Goal: Complete application form

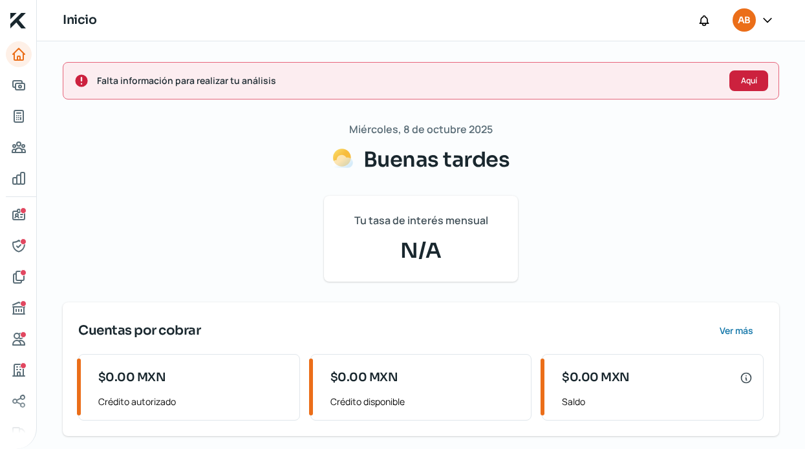
click at [743, 81] on span "Aquí" at bounding box center [749, 81] width 16 height 8
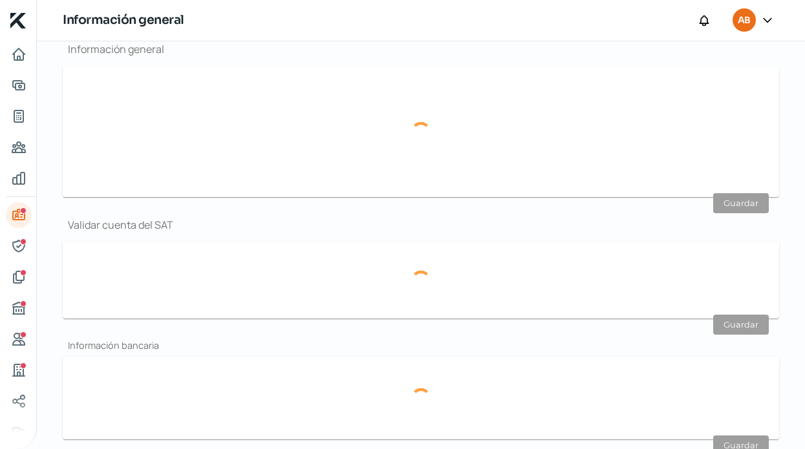
type input "[PERSON_NAME][EMAIL_ADDRESS][DOMAIN_NAME]"
type input "33 - [DATE] - [DATE]"
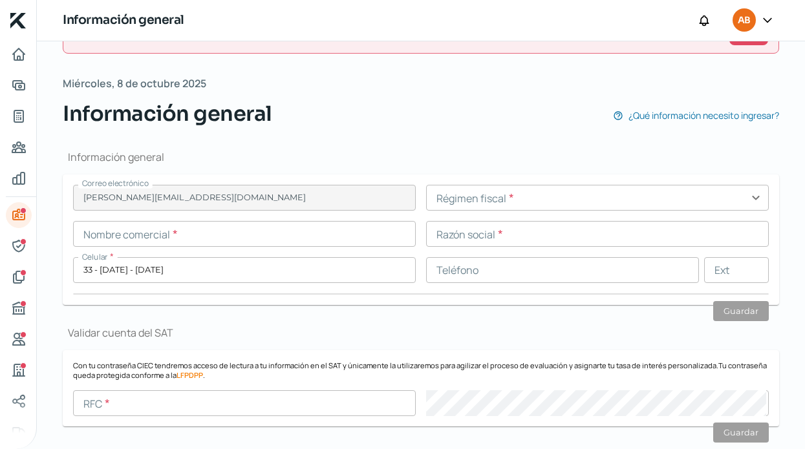
scroll to position [34, 0]
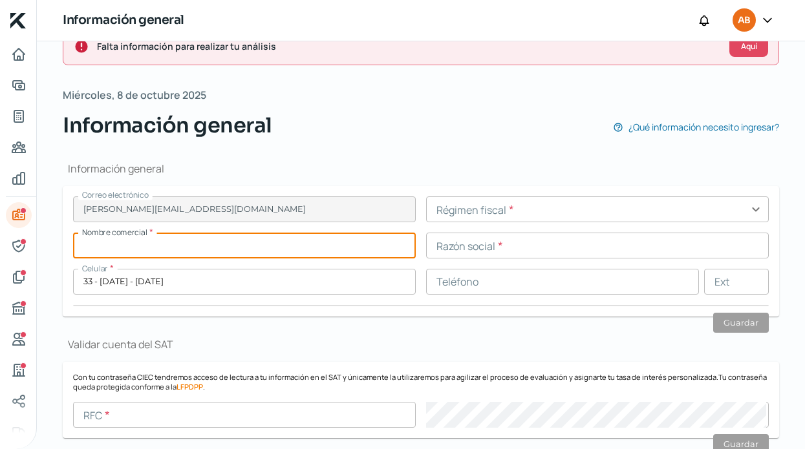
paste input "SOLVINGEN"
type input "SOLVINGEN"
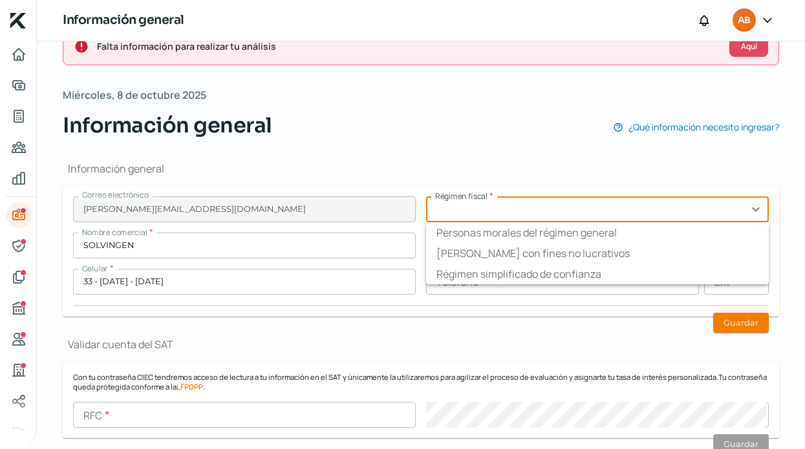
click at [507, 206] on input "text" at bounding box center [597, 210] width 343 height 26
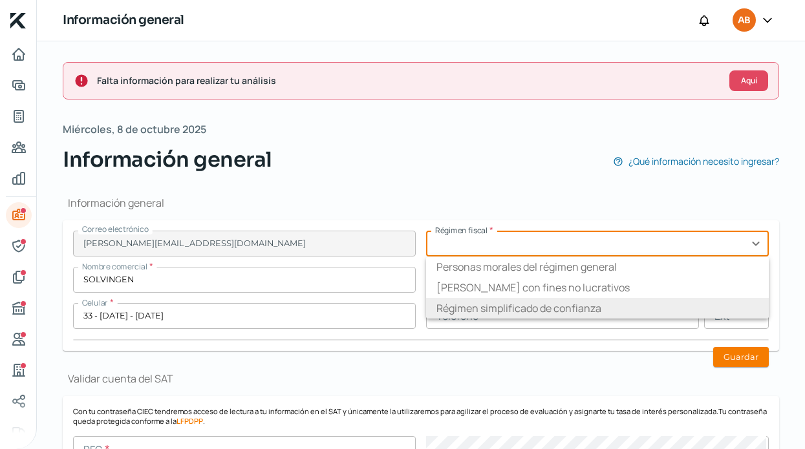
scroll to position [0, 0]
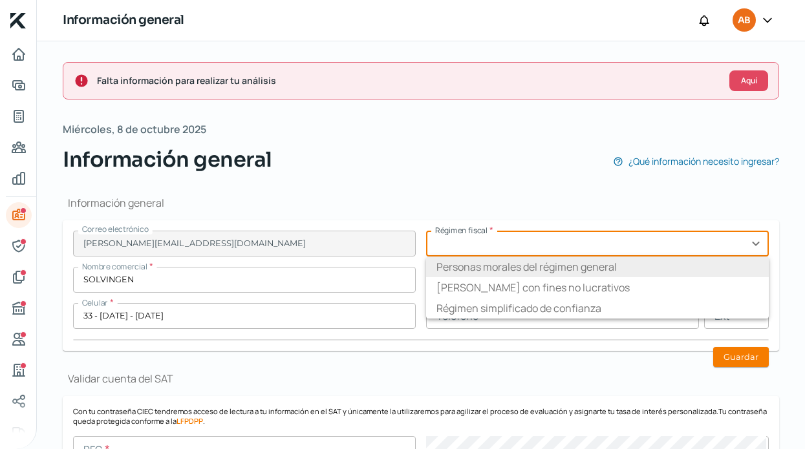
click at [513, 272] on li "Personas morales del régimen general" at bounding box center [597, 267] width 343 height 21
type input "Personas morales del régimen general"
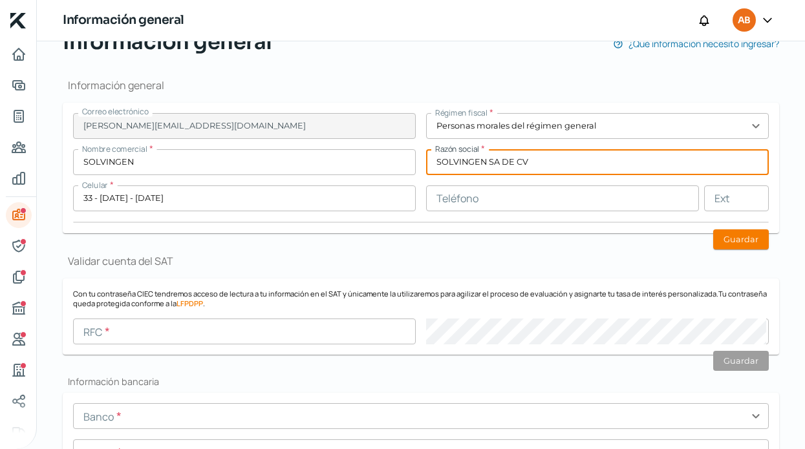
scroll to position [205, 0]
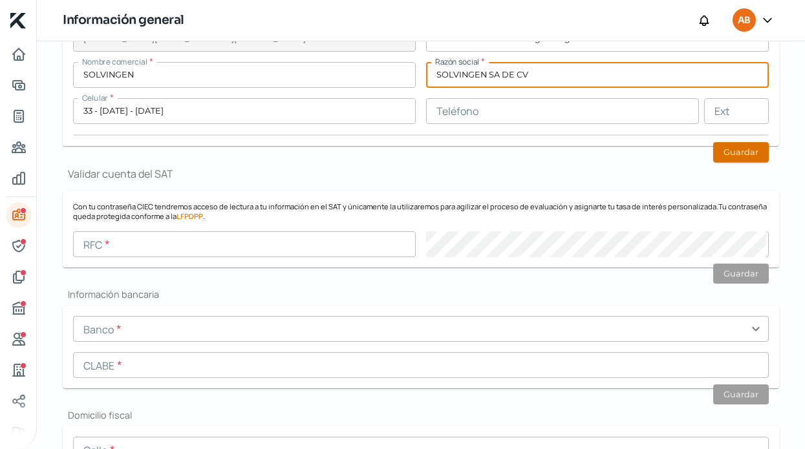
type input "SOLVINGEN SA DE CV"
click at [734, 151] on button "Guardar" at bounding box center [741, 152] width 56 height 20
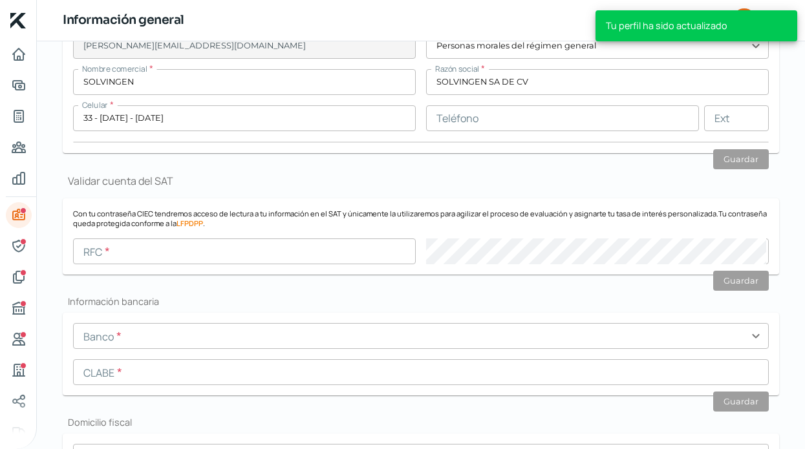
scroll to position [197, 0]
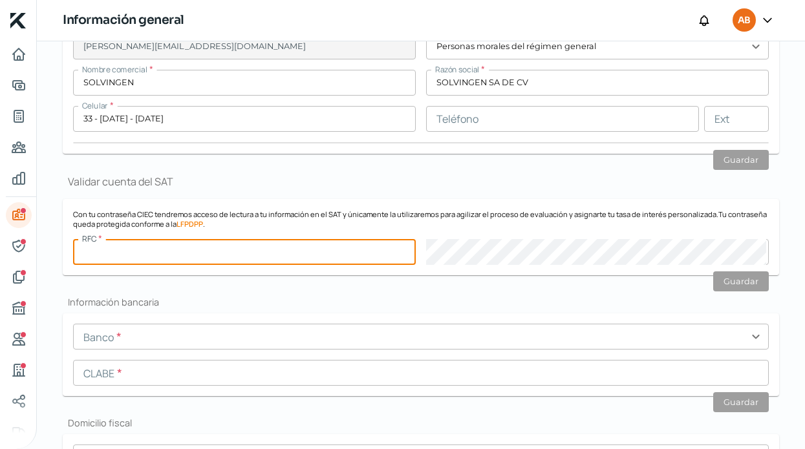
click at [297, 250] on input "text" at bounding box center [244, 252] width 343 height 26
paste input "SOL240116Q13"
type input "SOL240116Q13"
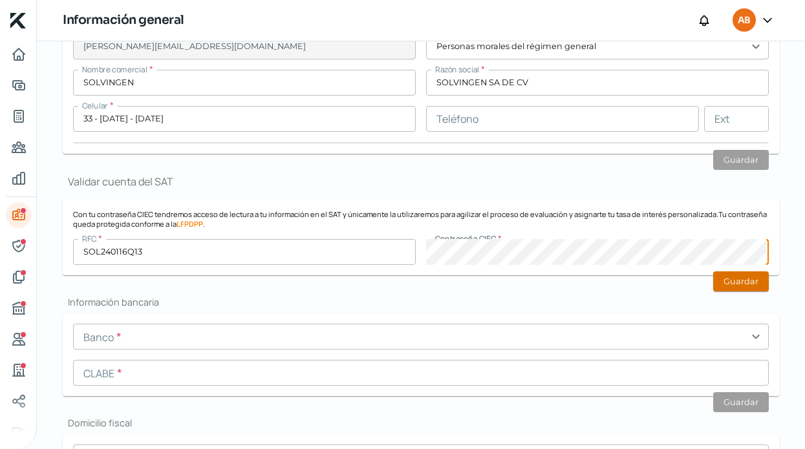
click at [721, 286] on button "Guardar" at bounding box center [741, 282] width 56 height 20
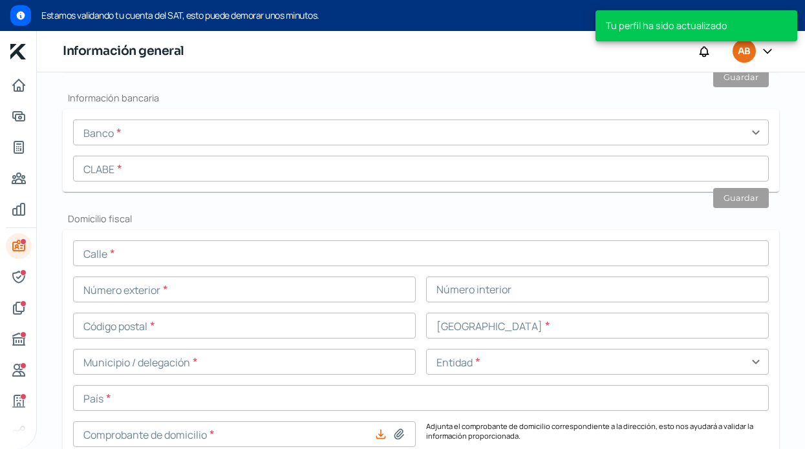
scroll to position [482, 0]
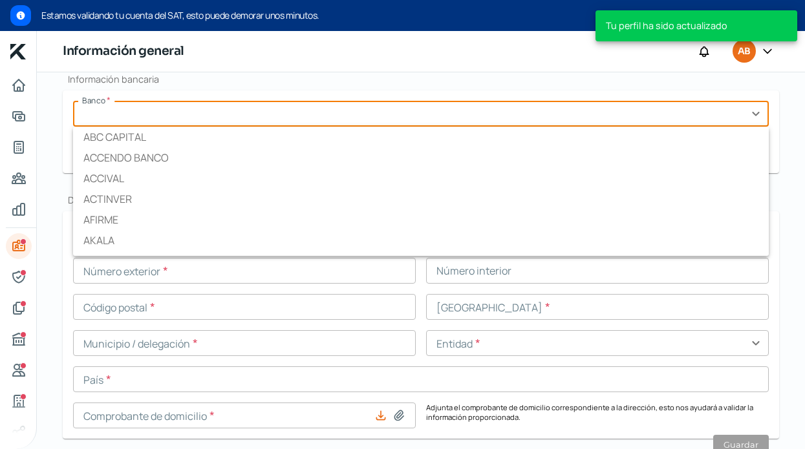
click at [162, 114] on input "text" at bounding box center [421, 114] width 696 height 26
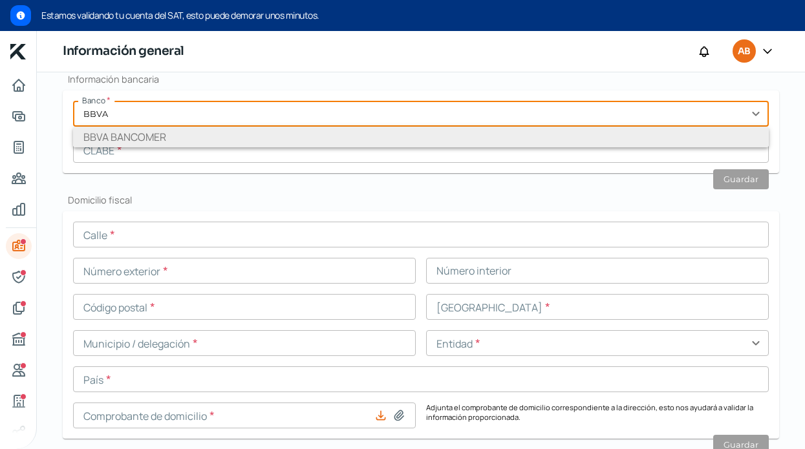
click at [89, 134] on li "BBVA BANCOMER" at bounding box center [421, 137] width 696 height 21
type input "BBVA BANCOMER"
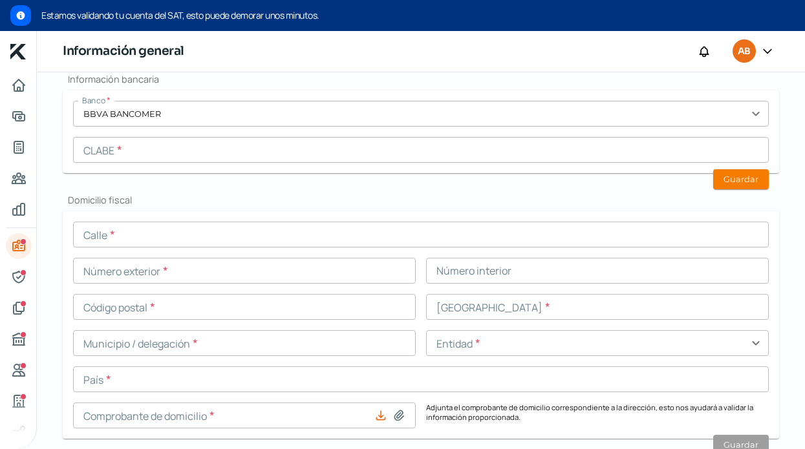
click at [491, 153] on input "text" at bounding box center [421, 150] width 696 height 26
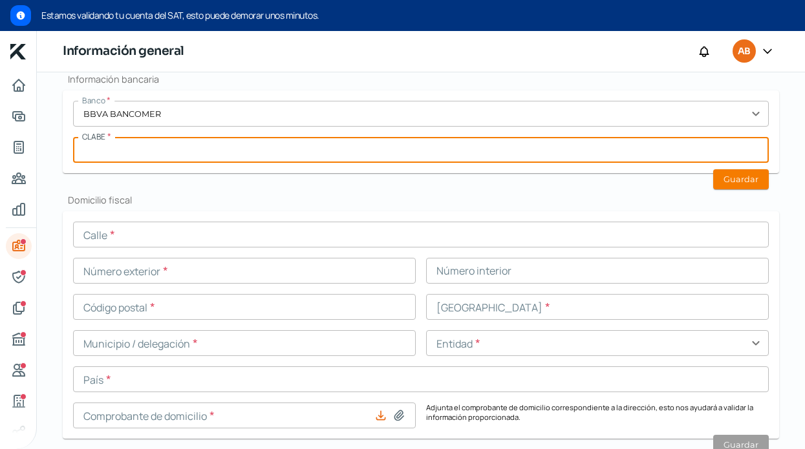
paste input "012320001223909736"
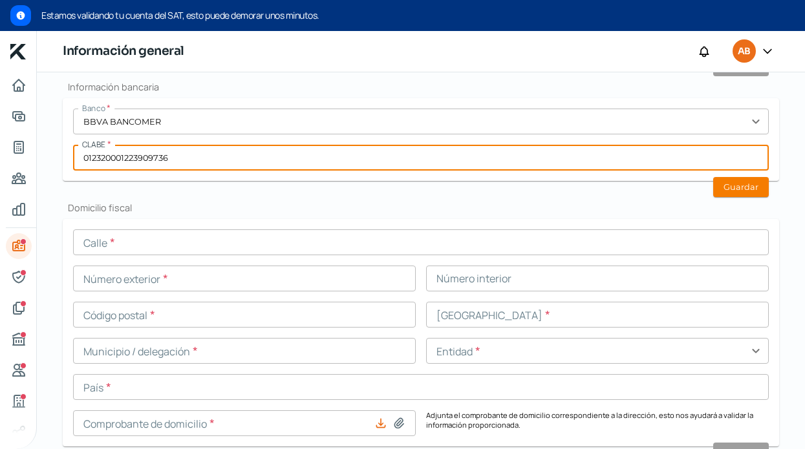
scroll to position [456, 0]
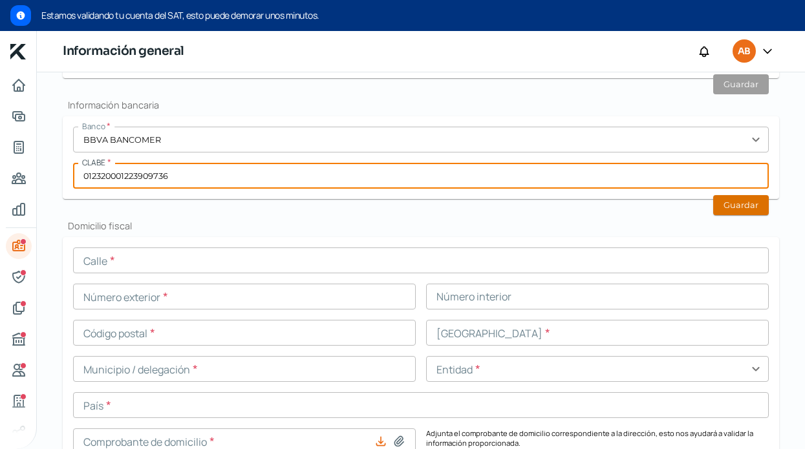
type input "012320001223909736"
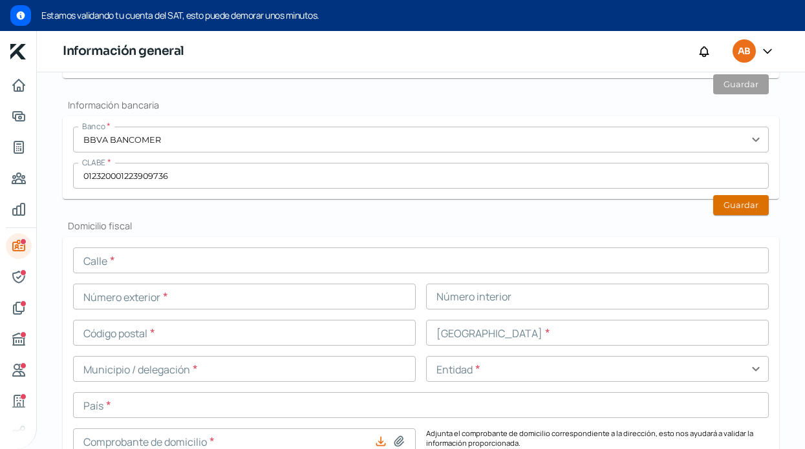
click at [719, 206] on button "Guardar" at bounding box center [741, 205] width 56 height 20
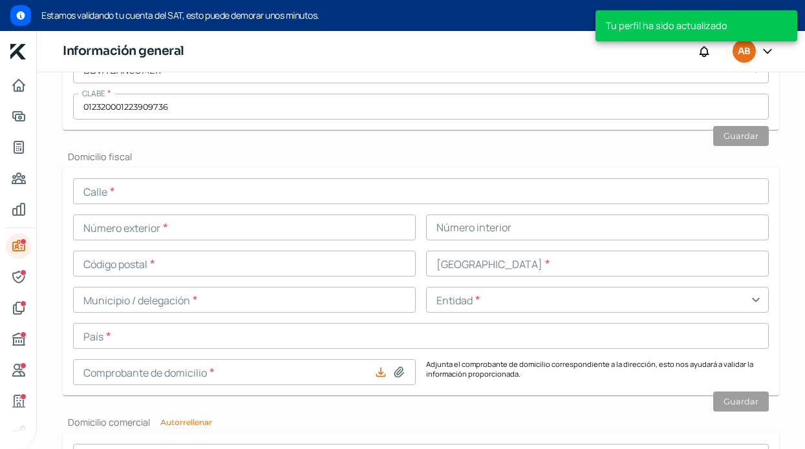
scroll to position [526, 0]
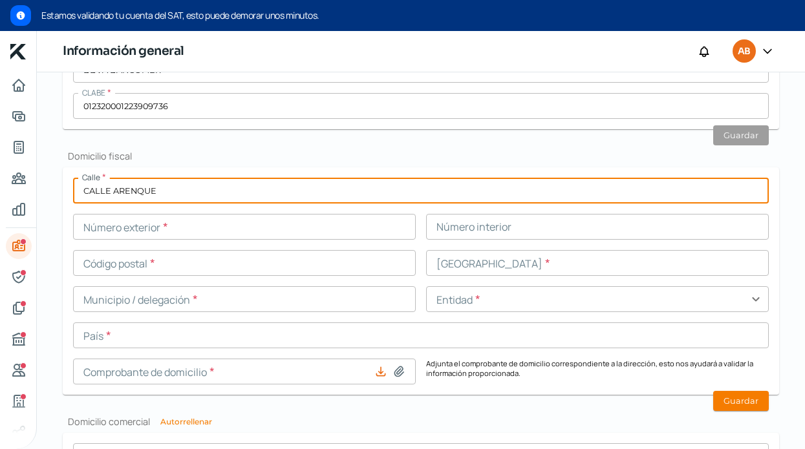
type input "CALLE ARENQUE"
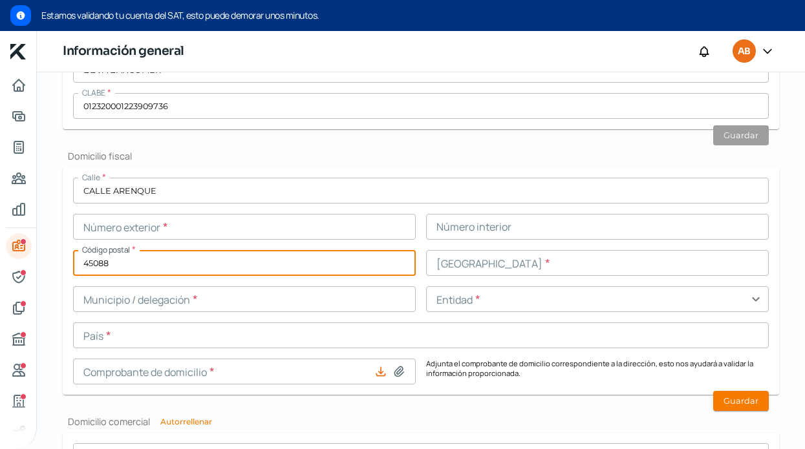
type input "45088"
click at [276, 231] on input "text" at bounding box center [244, 227] width 343 height 26
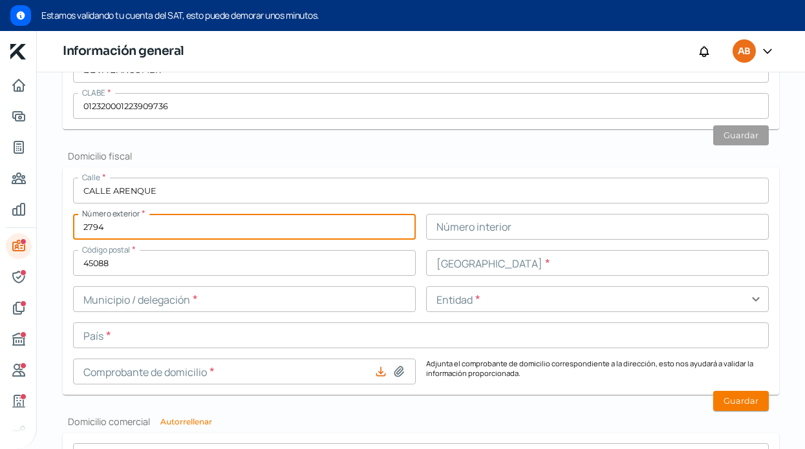
type input "2794"
click at [518, 232] on input "text" at bounding box center [597, 227] width 343 height 26
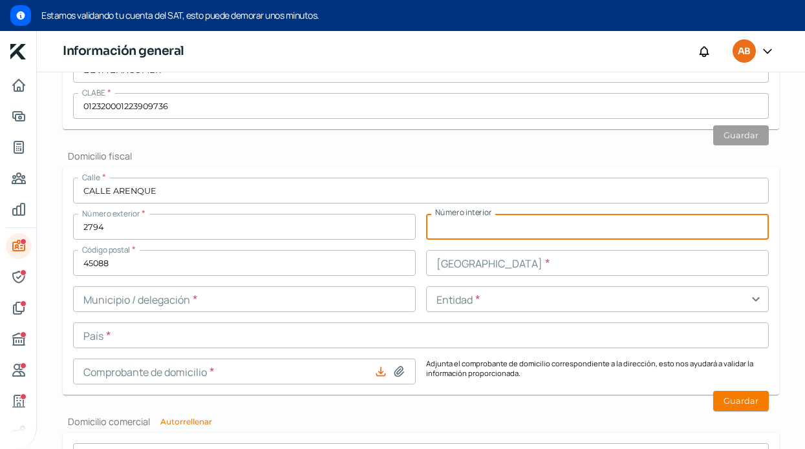
type input "8"
type input "6"
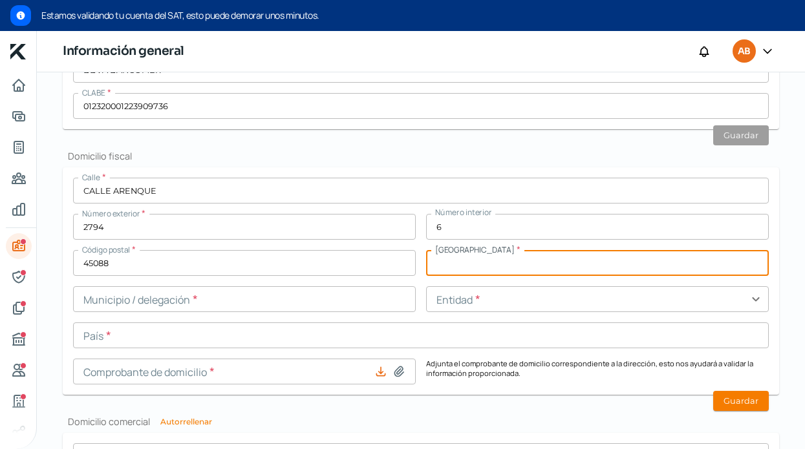
click at [539, 261] on input "text" at bounding box center [597, 263] width 343 height 26
type input "RESIDENCIAL [GEOGRAPHIC_DATA]"
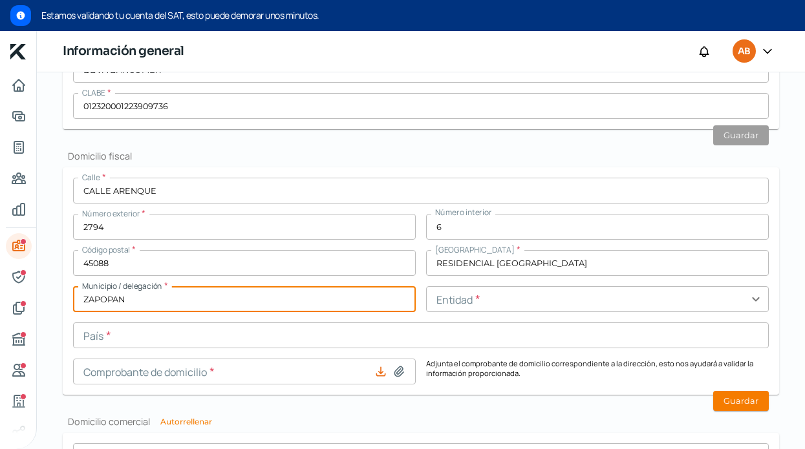
type input "ZAPOPAN"
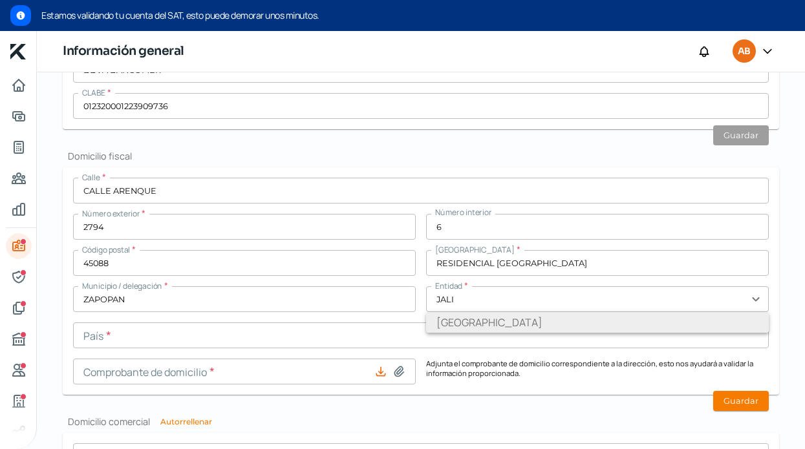
click at [456, 325] on li "[GEOGRAPHIC_DATA]" at bounding box center [597, 322] width 343 height 21
type input "[GEOGRAPHIC_DATA]"
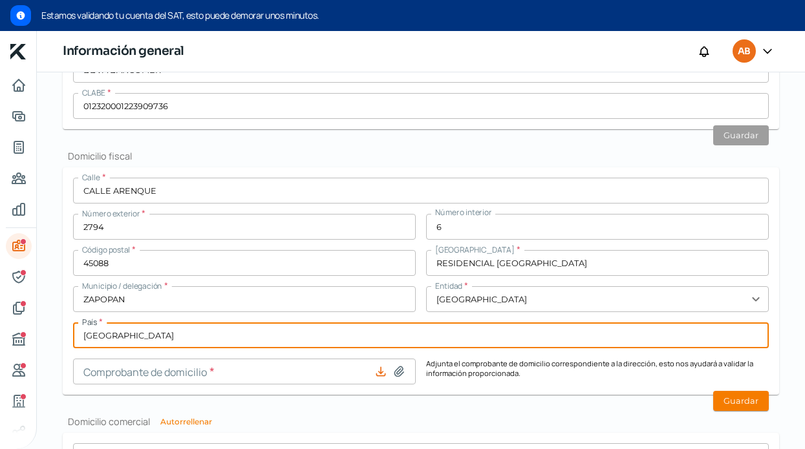
type input "[GEOGRAPHIC_DATA]"
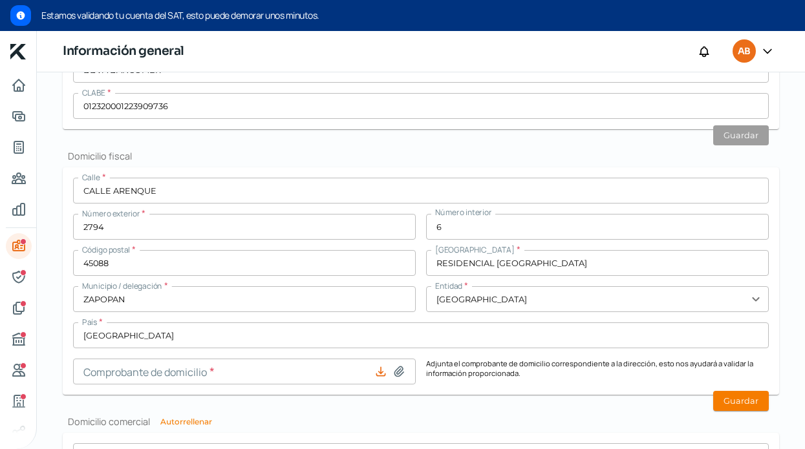
click at [395, 370] on icon at bounding box center [398, 371] width 13 height 13
type input "C:\fakepath\Comprobante de domicilio.pdf"
type input "Comprobante de domicilio.pdf"
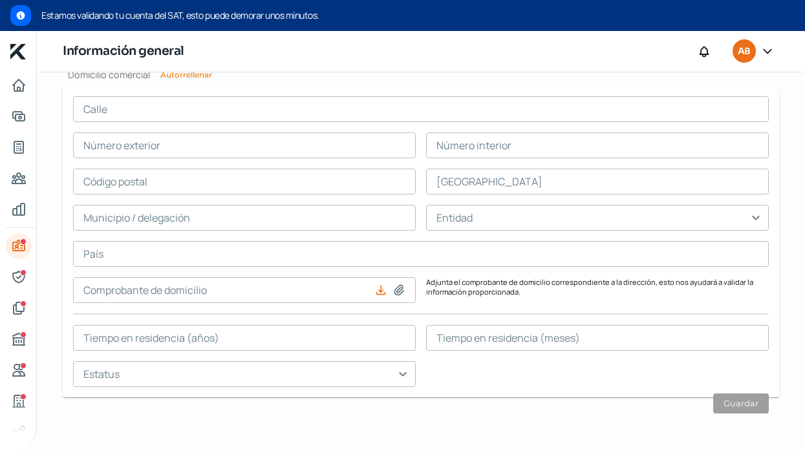
scroll to position [872, 0]
click at [396, 292] on icon at bounding box center [398, 290] width 13 height 13
type input "C:\fakepath\Comprobante de domicilio.pdf"
type input "Comprobante de domicilio.pdf"
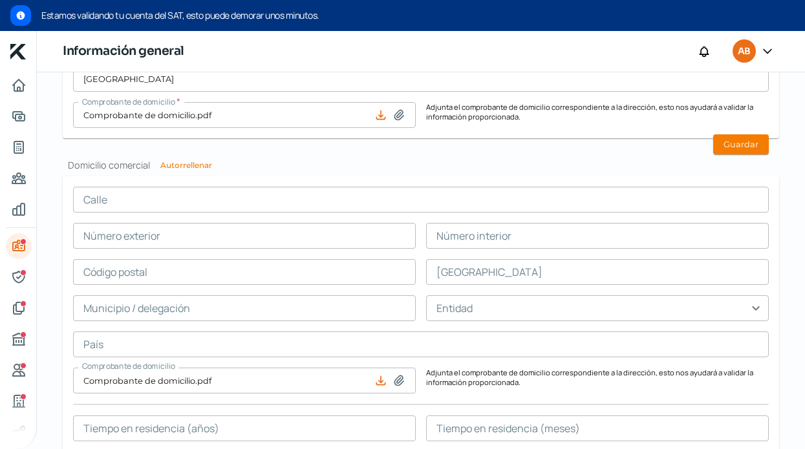
scroll to position [780, 0]
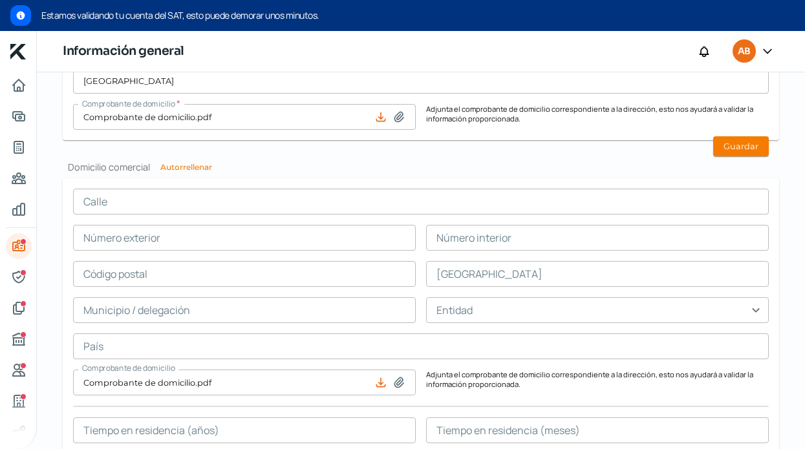
click at [200, 167] on button "Autorrellenar" at bounding box center [186, 168] width 52 height 8
type input "CALLE ARENQUE"
type input "2794"
type input "6"
type input "45088"
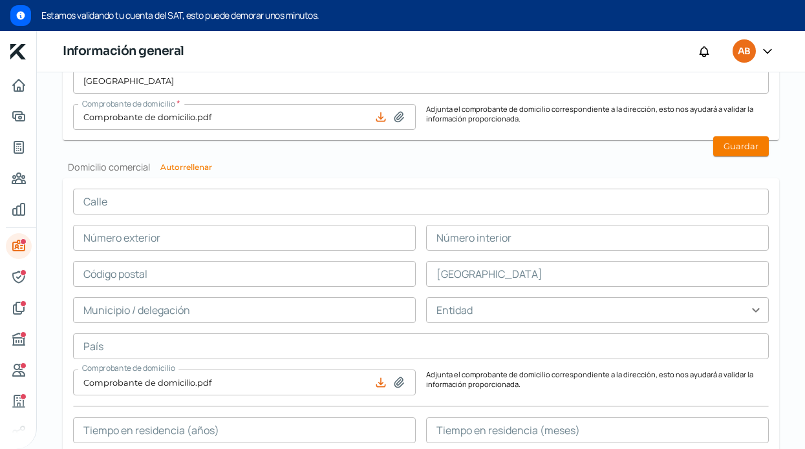
type input "RESIDENCIAL [GEOGRAPHIC_DATA]"
type input "ZAPOPAN"
type input "[GEOGRAPHIC_DATA]"
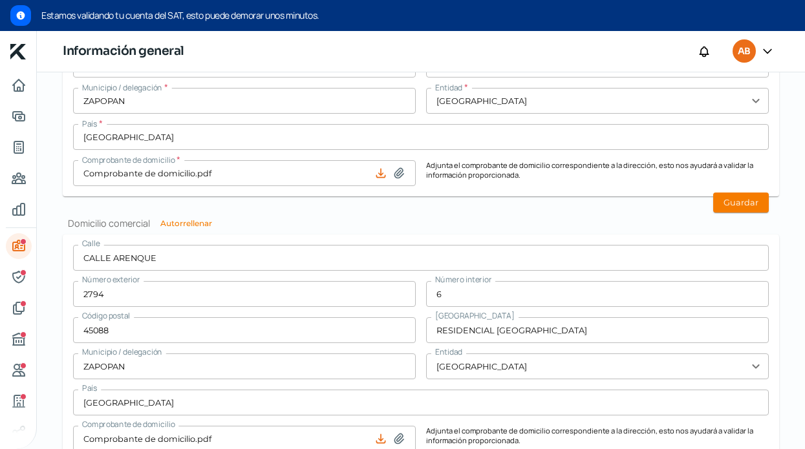
scroll to position [720, 0]
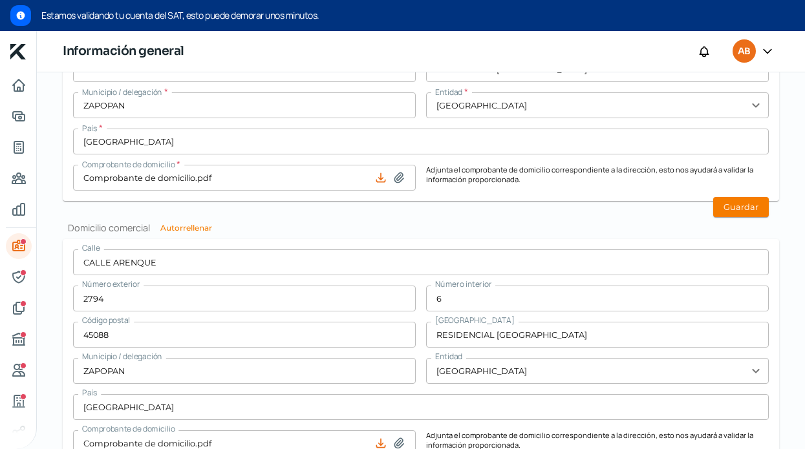
click at [401, 175] on icon at bounding box center [398, 177] width 13 height 13
type input "C:\fakepath\CSF.pdf"
type input "CSF.pdf"
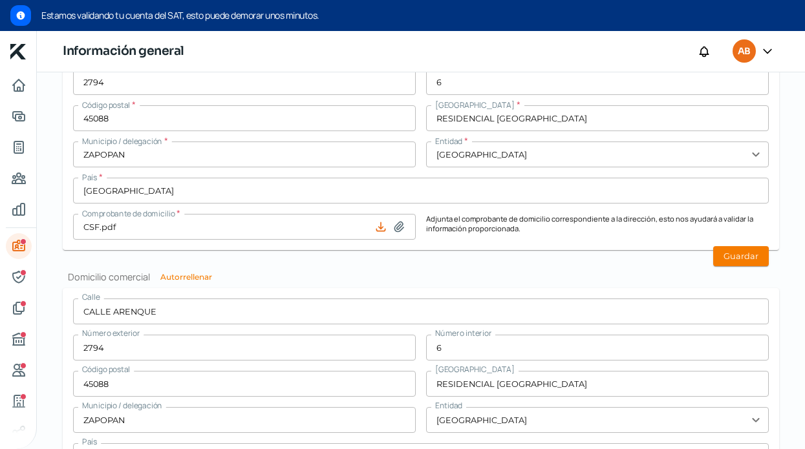
scroll to position [652, 0]
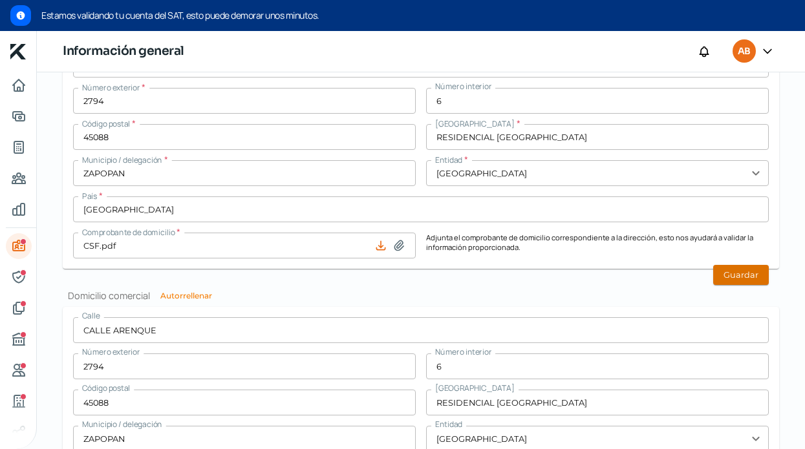
click at [739, 276] on button "Guardar" at bounding box center [741, 275] width 56 height 20
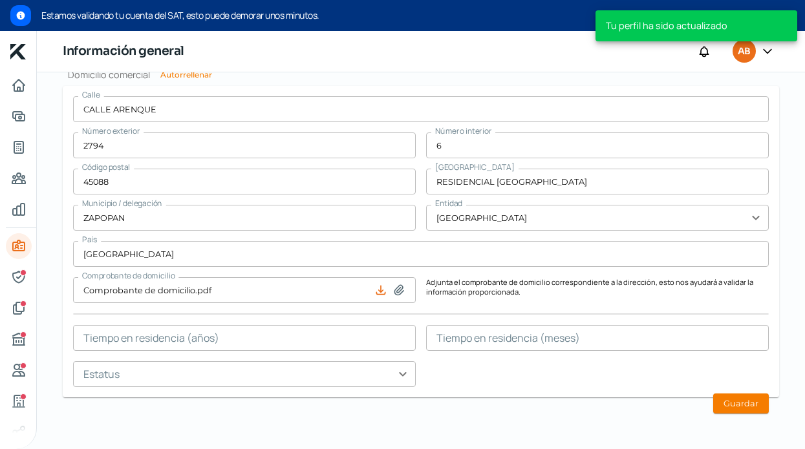
scroll to position [835, 0]
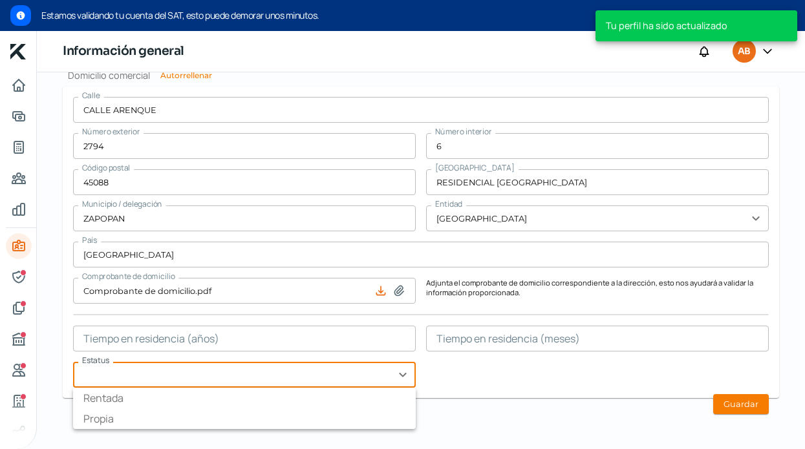
click at [298, 373] on input "text" at bounding box center [244, 375] width 343 height 26
click at [751, 401] on button "Guardar" at bounding box center [741, 404] width 56 height 20
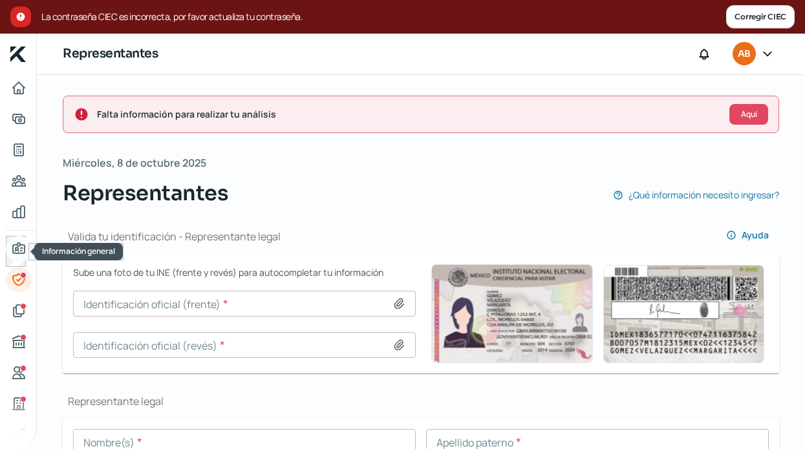
click at [21, 248] on icon "Información general" at bounding box center [19, 248] width 12 height 10
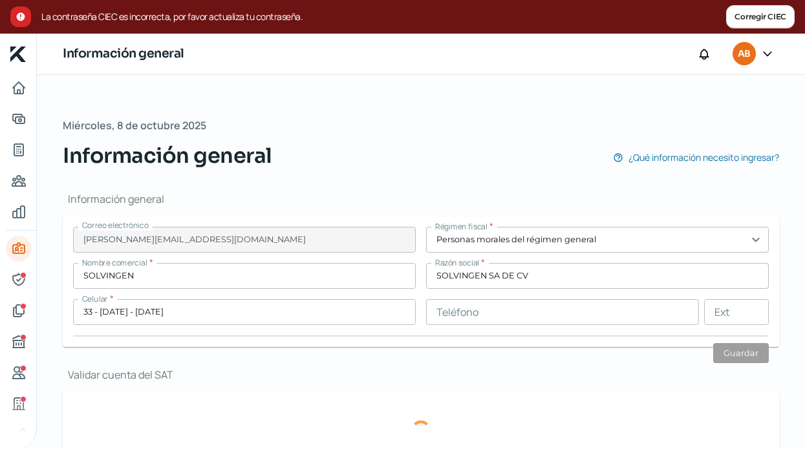
type input "SOL240116Q13"
type input "CALLE ARENQUE"
type input "2794"
type input "6"
type input "45088"
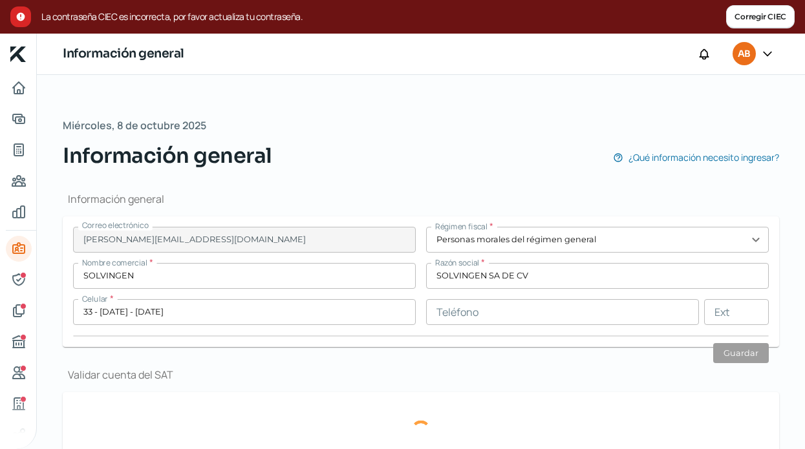
type input "RESIDENCIAL [GEOGRAPHIC_DATA]"
type input "ZAPOPAN"
type input "[GEOGRAPHIC_DATA]"
type input "Comprobante de domicilio.pdf"
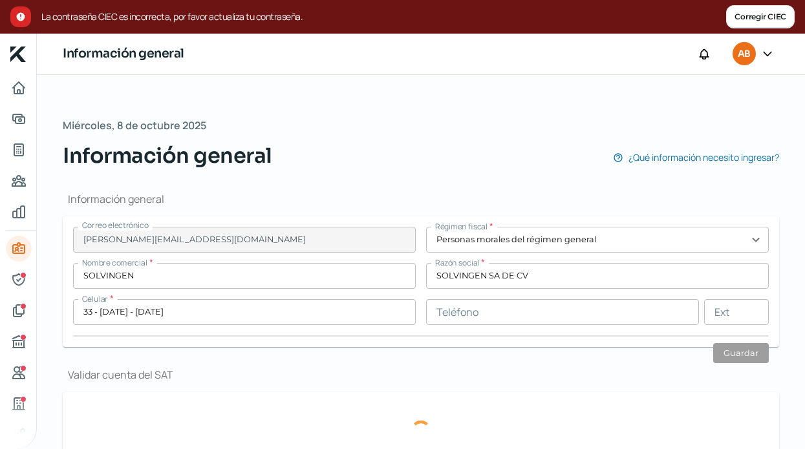
type input "0"
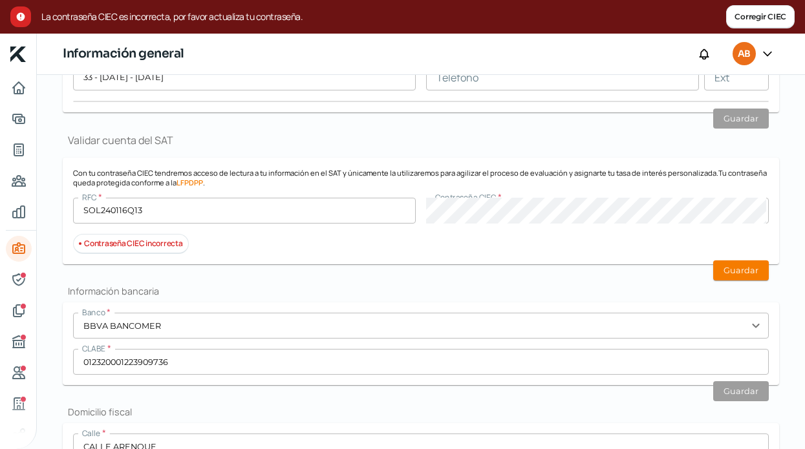
scroll to position [239, 0]
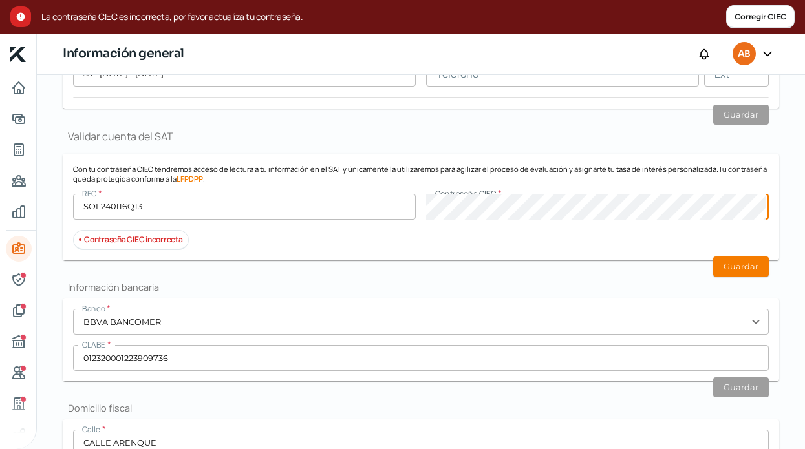
click at [381, 197] on div "RFC * SOL240116Q13 Contraseña CIEC *" at bounding box center [421, 207] width 696 height 26
click at [749, 268] on button "Guardar" at bounding box center [741, 267] width 56 height 20
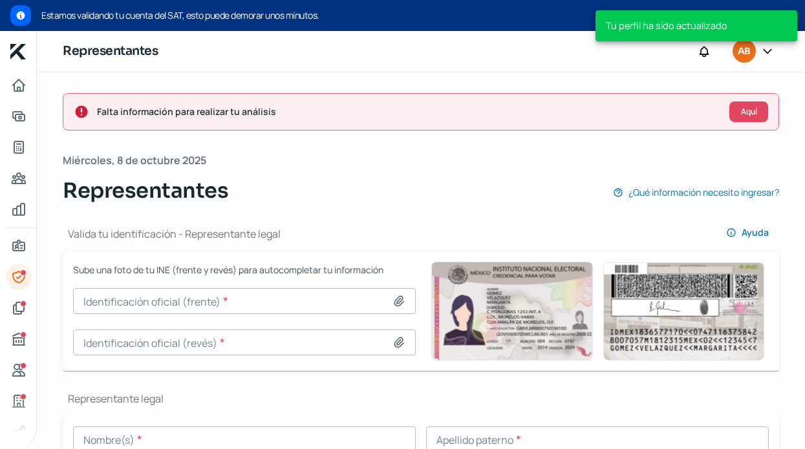
click at [394, 301] on icon at bounding box center [398, 301] width 13 height 13
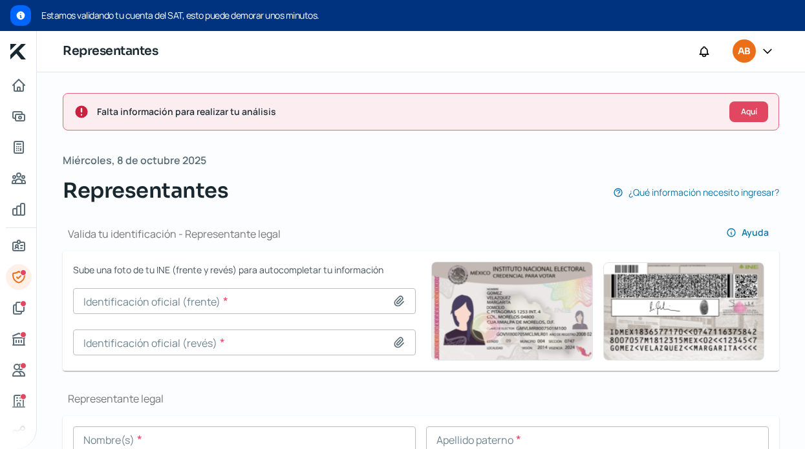
scroll to position [70, 0]
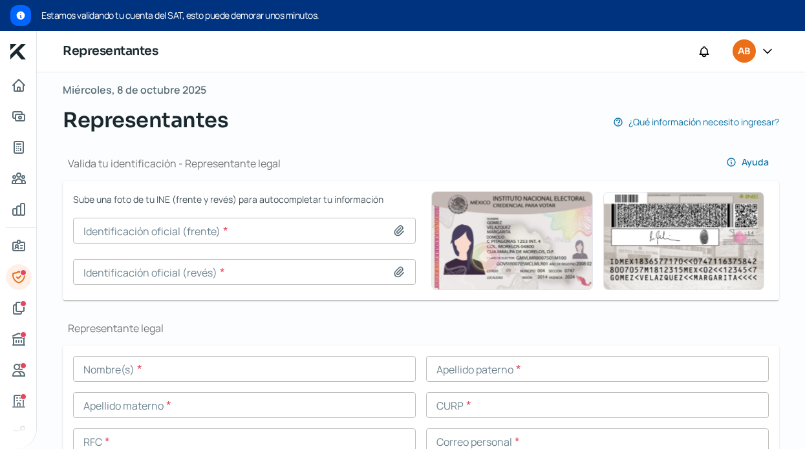
click at [402, 233] on icon at bounding box center [398, 230] width 13 height 13
type input "C:\fakepath\Captura de pantalla [DATE] a la(s) 1.39.57 p.m..png"
type input "Captura de pantalla [DATE] a la(s) 1.39.57 p.m..png"
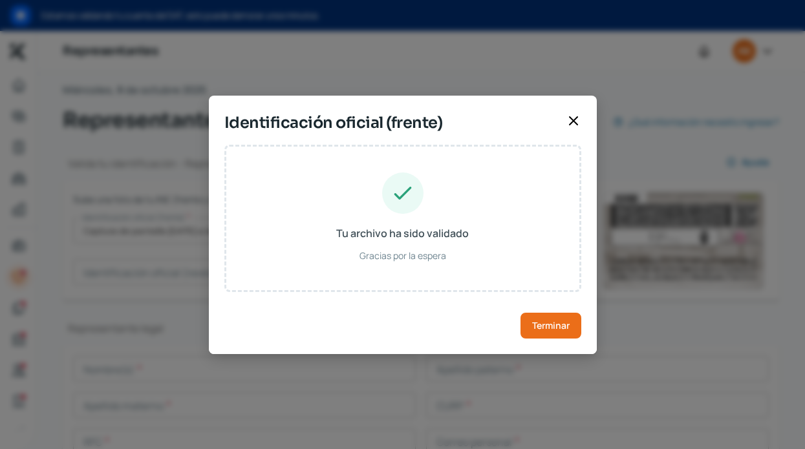
type input "[PERSON_NAME]"
type input "SAMA910404HDFLRB00"
type input "SLMRAB91040409H400"
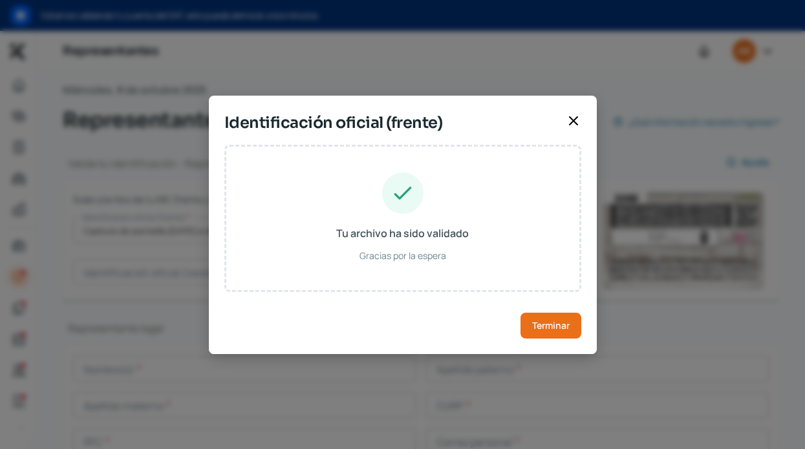
type input "[DATE]"
type input "Hombre"
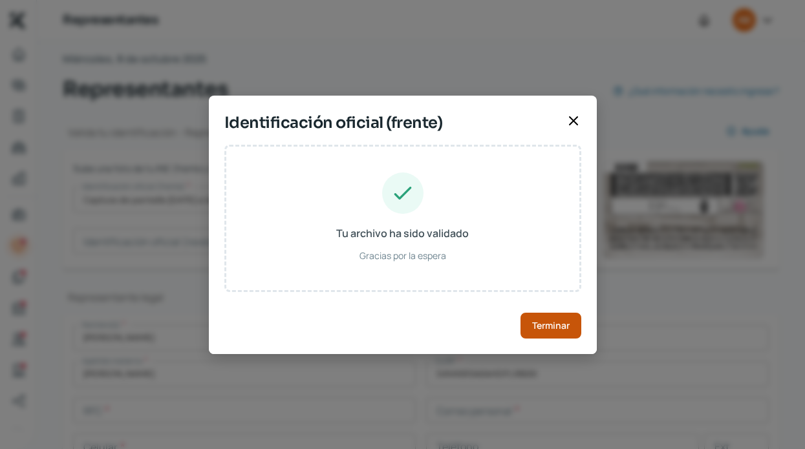
click at [551, 321] on span "Terminar" at bounding box center [550, 325] width 37 height 9
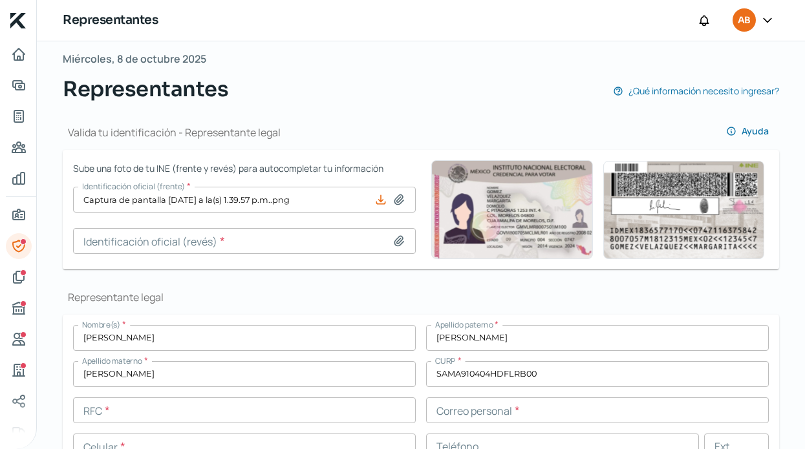
click at [398, 236] on icon at bounding box center [398, 241] width 9 height 10
type input "C:\fakepath\Captura de pantalla [DATE] a la(s) 1.40.03 p.m..png"
type input "Captura de pantalla [DATE] a la(s) 1.40.03 p.m..png"
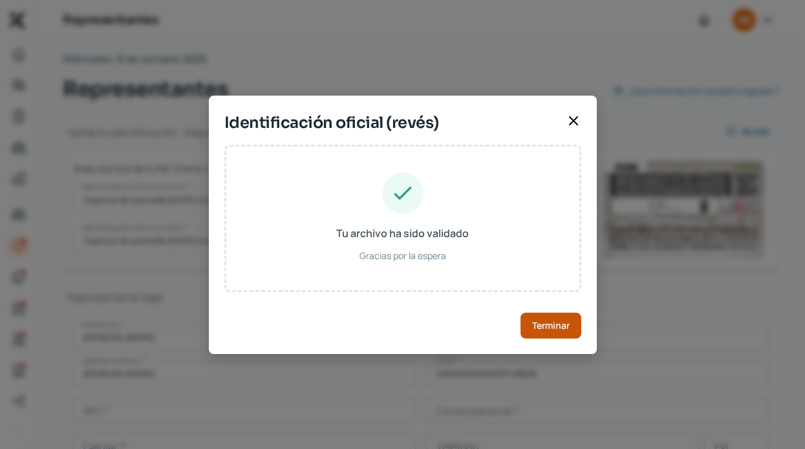
click at [548, 325] on span "Terminar" at bounding box center [550, 325] width 37 height 9
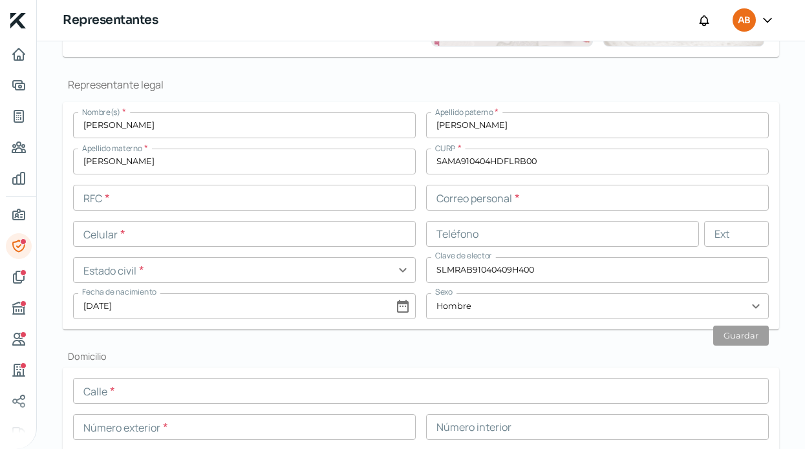
scroll to position [287, 0]
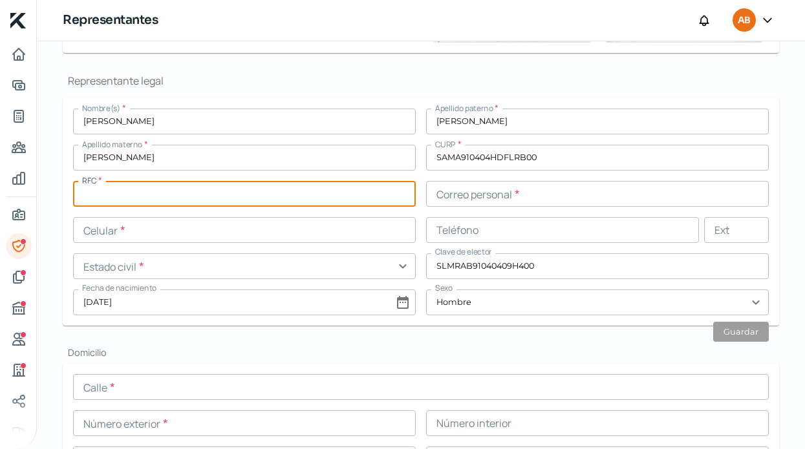
click at [180, 190] on input "text" at bounding box center [244, 194] width 343 height 26
paste input "SAMA910404GD3"
type input "SAMA910404GD3"
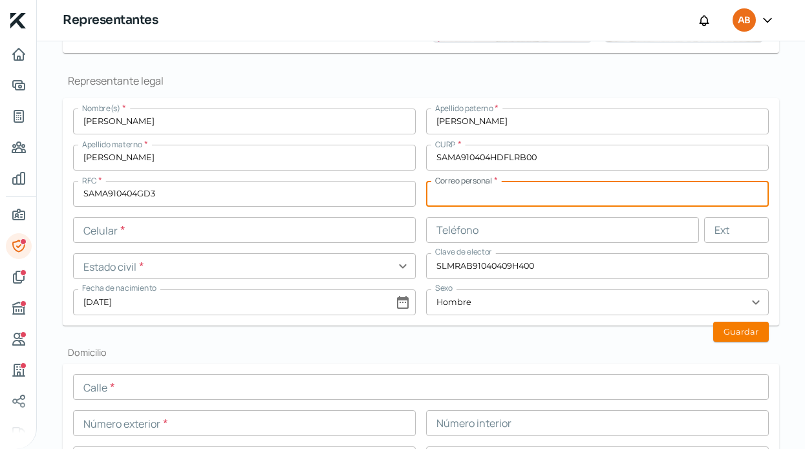
paste input "[PERSON_NAME][EMAIL_ADDRESS][DOMAIN_NAME]"
type input "[PERSON_NAME][EMAIL_ADDRESS][DOMAIN_NAME]"
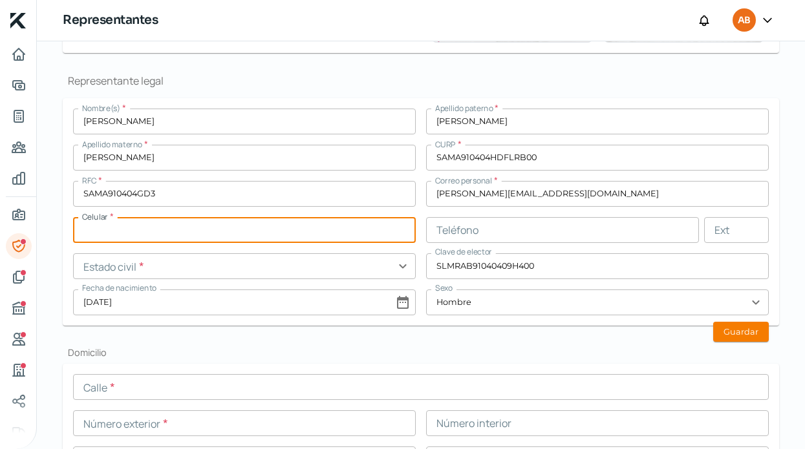
paste input "text"
click at [247, 233] on input "text" at bounding box center [244, 230] width 343 height 26
paste input "text"
type input "33 - [DATE] - [DATE]"
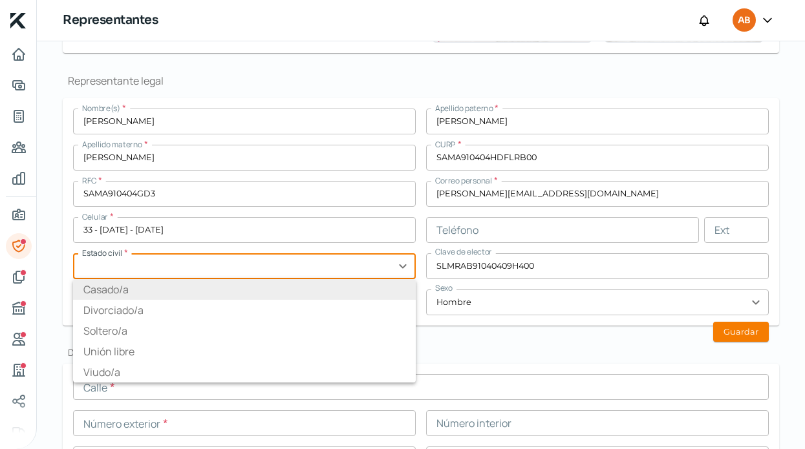
click at [238, 288] on li "Casado/a" at bounding box center [244, 289] width 343 height 21
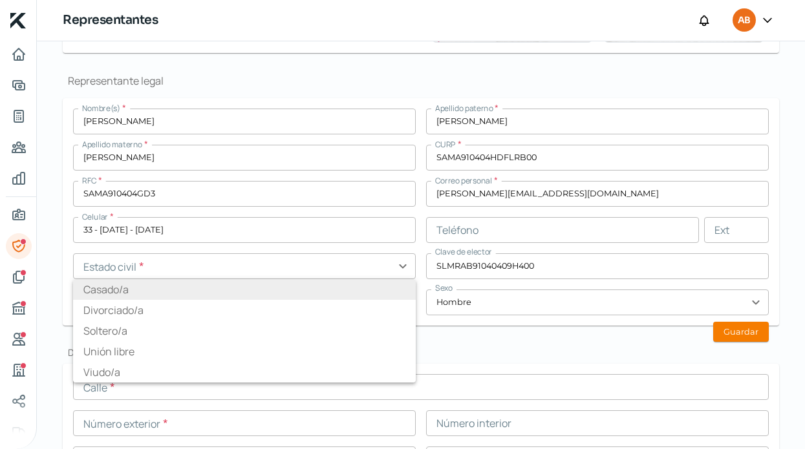
type input "Casado/a"
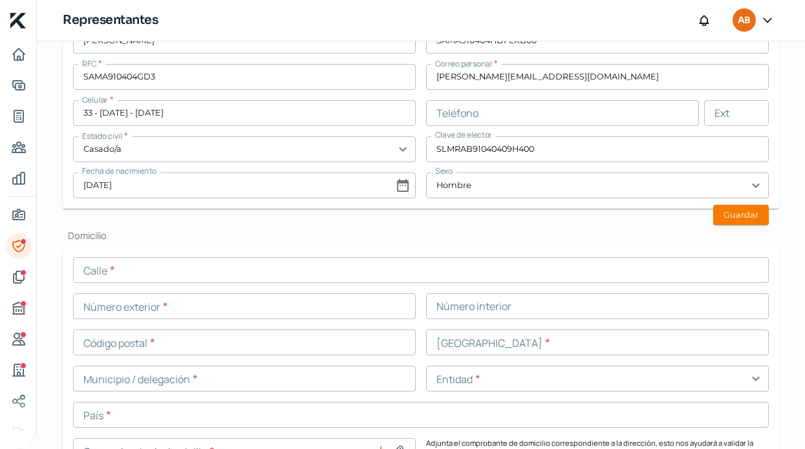
scroll to position [410, 0]
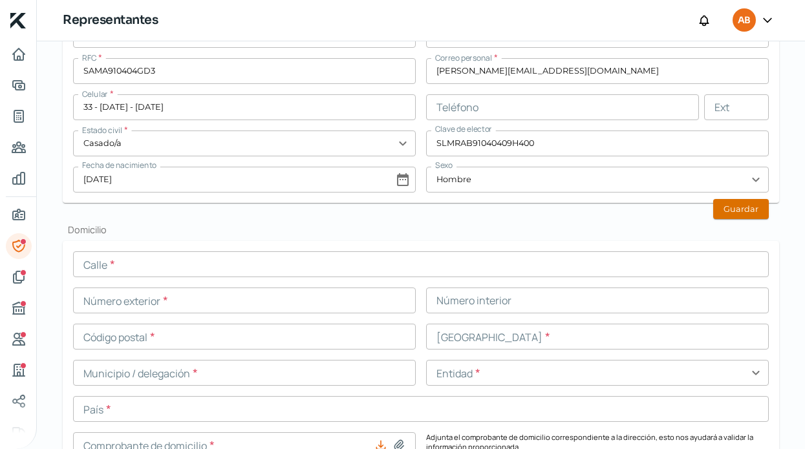
click at [735, 209] on button "Guardar" at bounding box center [741, 209] width 56 height 20
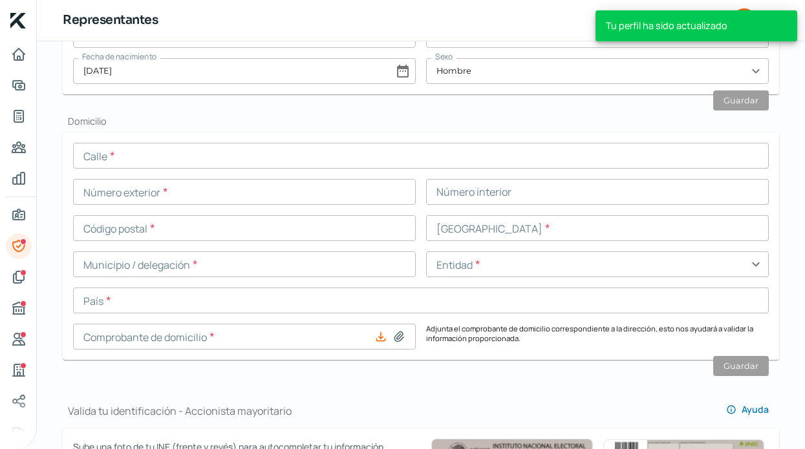
scroll to position [555, 0]
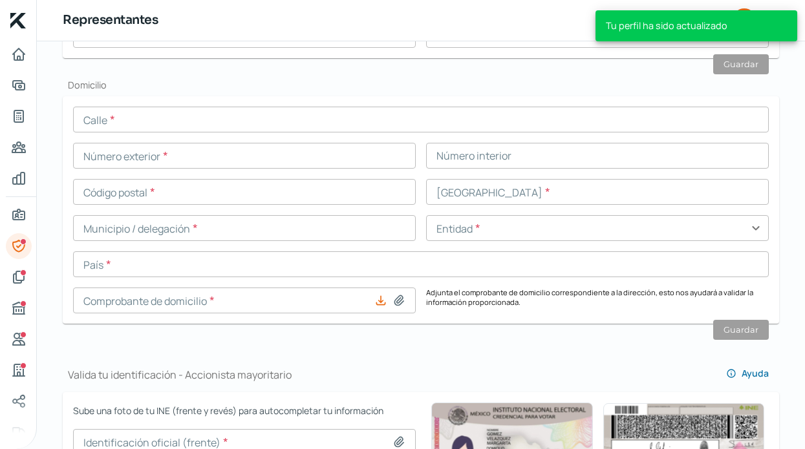
click at [398, 301] on icon at bounding box center [398, 300] width 9 height 10
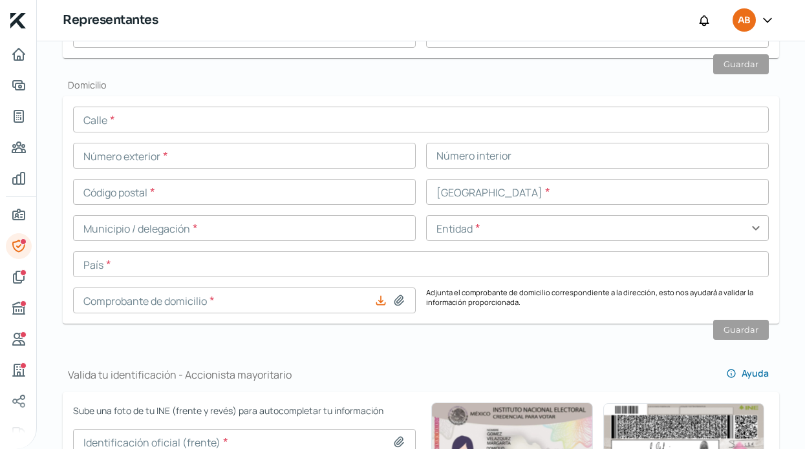
type input "C:\fakepath\[PERSON_NAME].pdf"
type input "[PERSON_NAME].pdf"
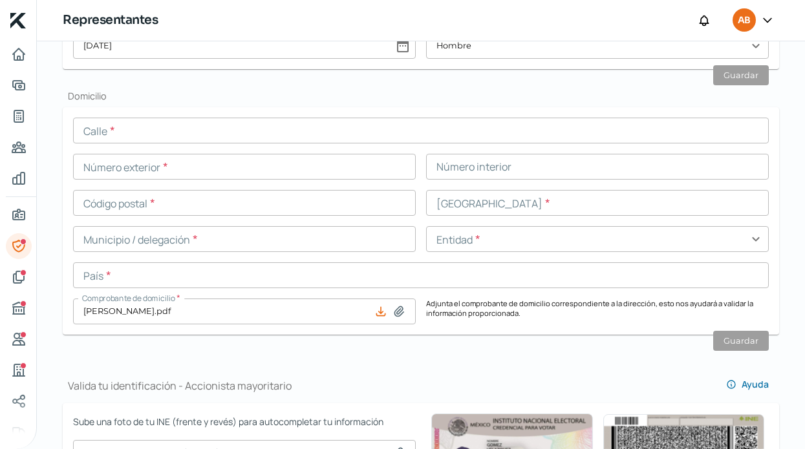
scroll to position [553, 0]
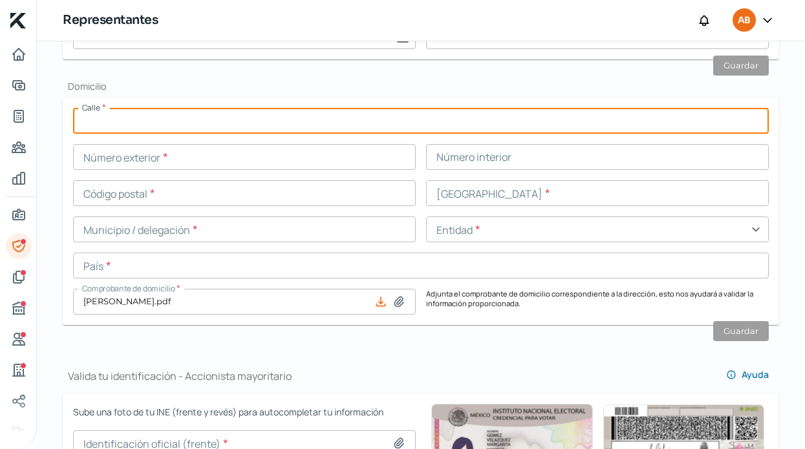
paste input "RIO CUITZMALA"
type input "RIO CUITZMALA"
click at [193, 160] on input "text" at bounding box center [244, 157] width 343 height 26
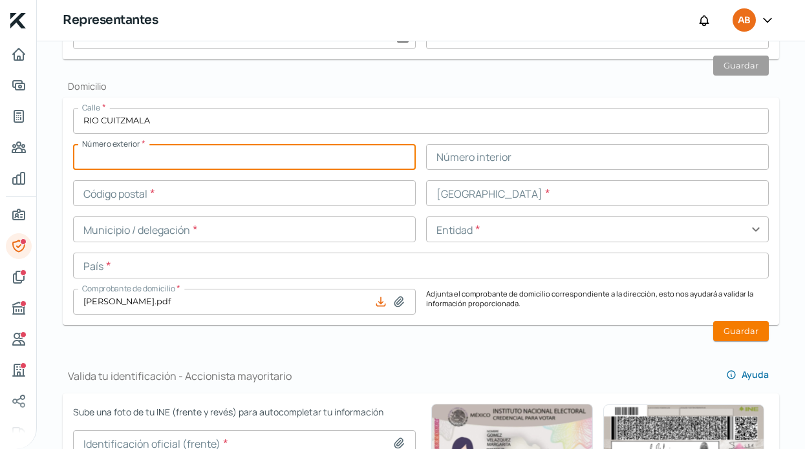
click at [443, 191] on input "text" at bounding box center [597, 193] width 343 height 26
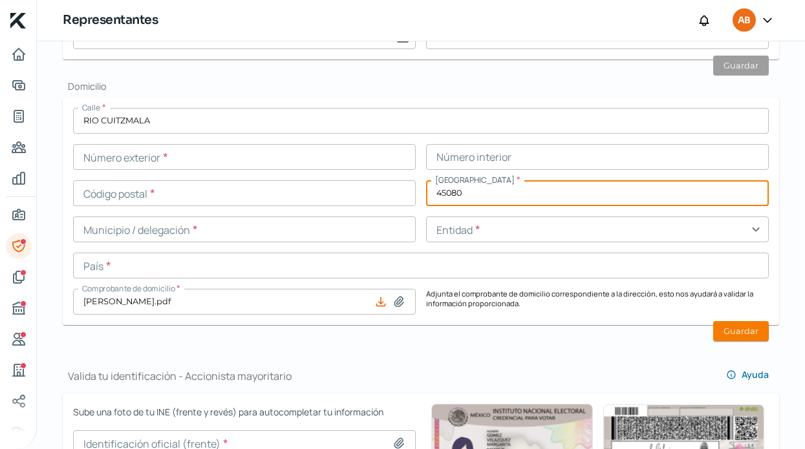
type input "45080"
click at [282, 156] on input "text" at bounding box center [244, 157] width 343 height 26
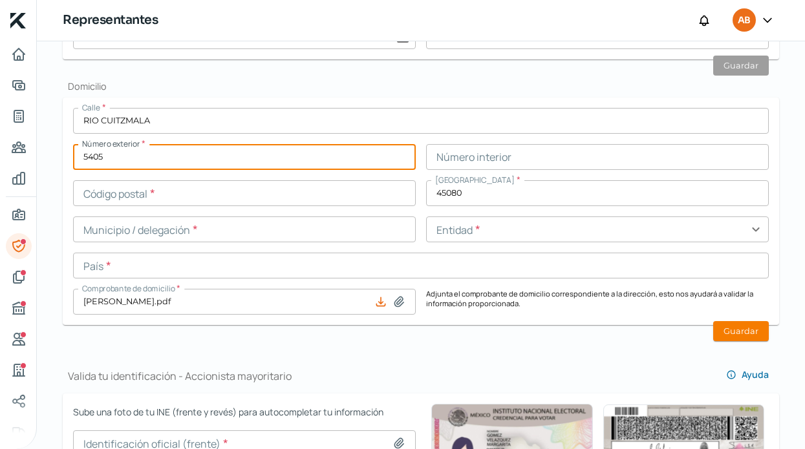
type input "5405"
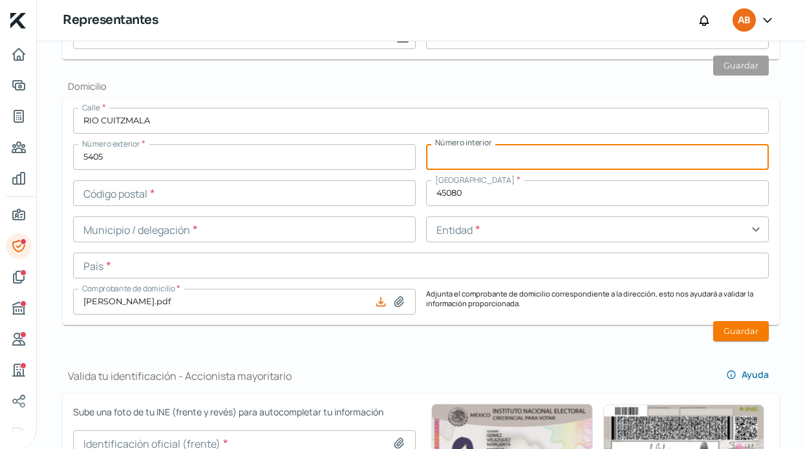
click at [556, 160] on input "text" at bounding box center [597, 157] width 343 height 26
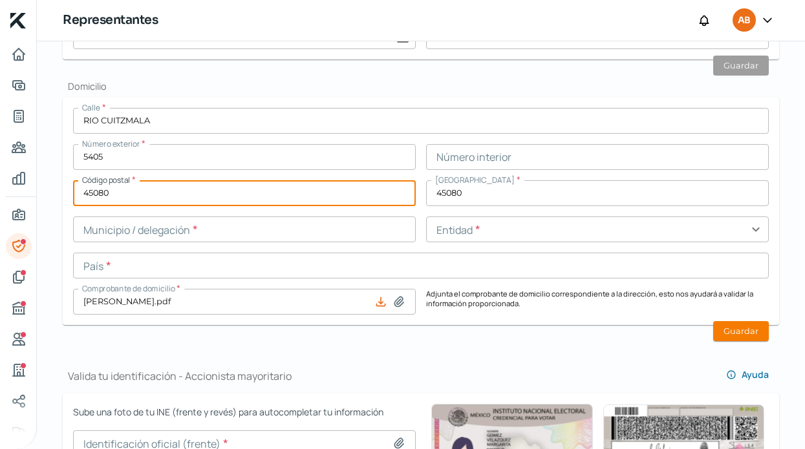
type input "45080"
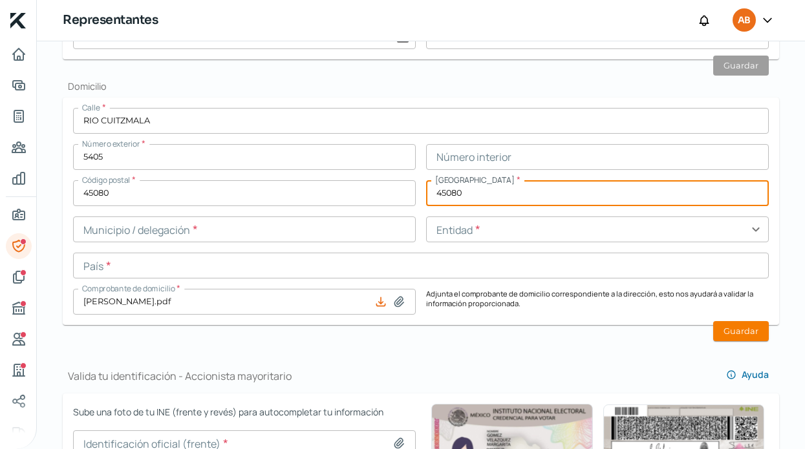
drag, startPoint x: 517, startPoint y: 189, endPoint x: 336, endPoint y: 180, distance: 181.3
click at [337, 180] on div "Calle * [GEOGRAPHIC_DATA] Número exterior * 5405 Número interior Código postal …" at bounding box center [421, 211] width 696 height 207
type input "Las Aguilas"
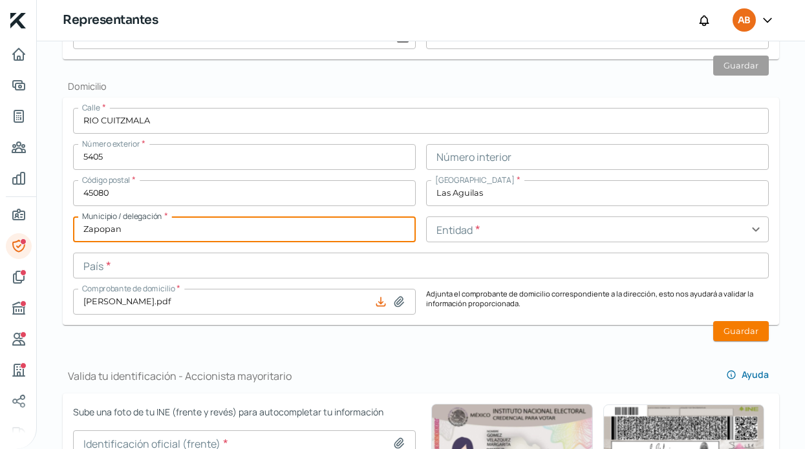
type input "Zapopan"
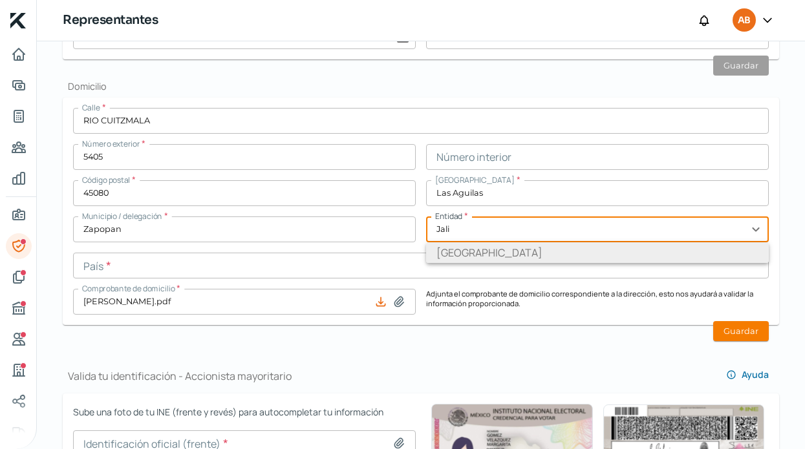
click at [504, 251] on li "[GEOGRAPHIC_DATA]" at bounding box center [597, 252] width 343 height 21
type input "[GEOGRAPHIC_DATA]"
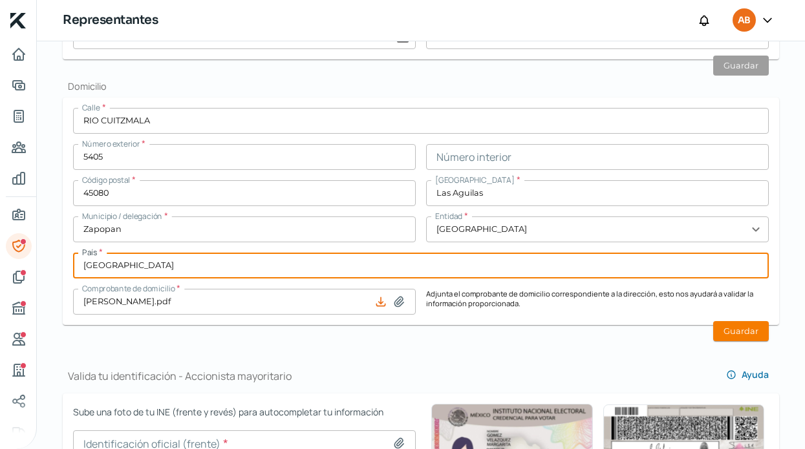
type input "[GEOGRAPHIC_DATA]"
click at [399, 299] on icon at bounding box center [398, 301] width 13 height 13
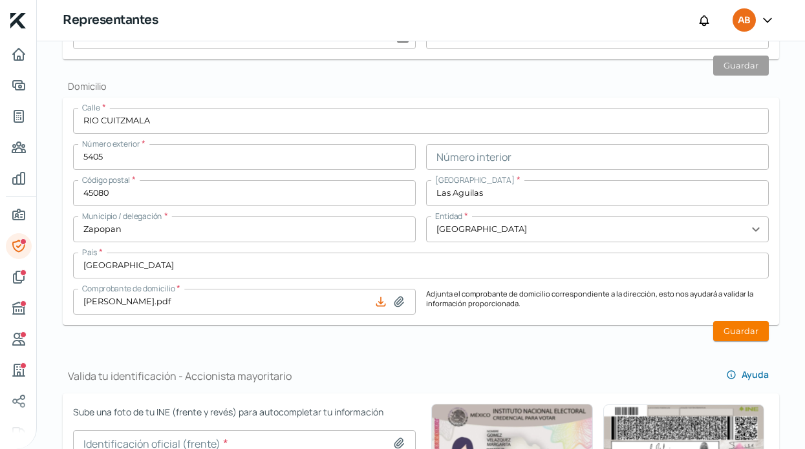
type input "C:\fakepath\CSF [PERSON_NAME].pdf"
type input "CSF [PERSON_NAME].pdf"
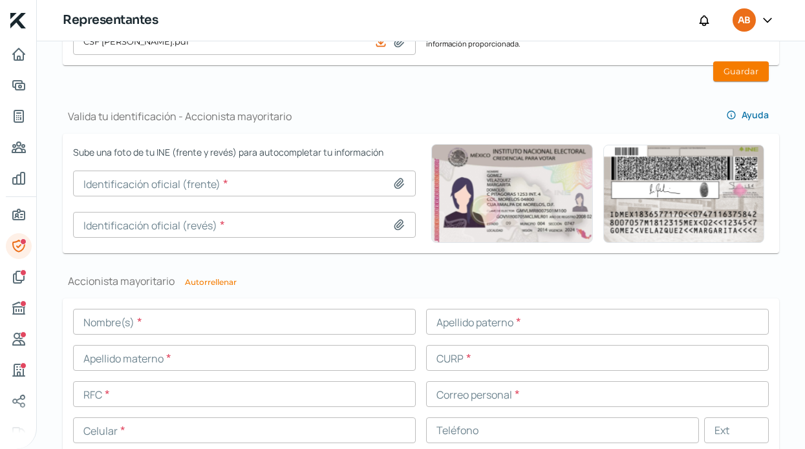
scroll to position [817, 0]
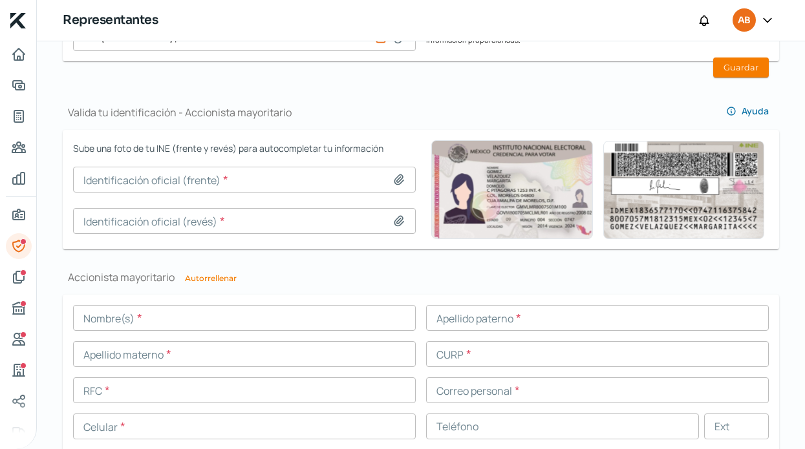
click at [400, 175] on icon at bounding box center [398, 180] width 9 height 10
type input "C:\fakepath\Captura de pantalla [DATE] a la(s) 1.39.57 p.m..png"
type input "Captura de pantalla [DATE] a la(s) 1.39.57 p.m..png"
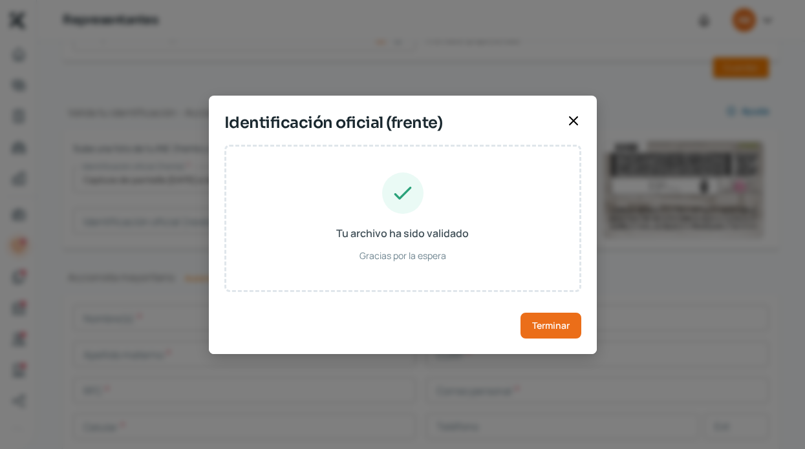
type input "[PERSON_NAME]"
type input "SAMA910404HDFLRB00"
type input "SLMRAB91040409H400"
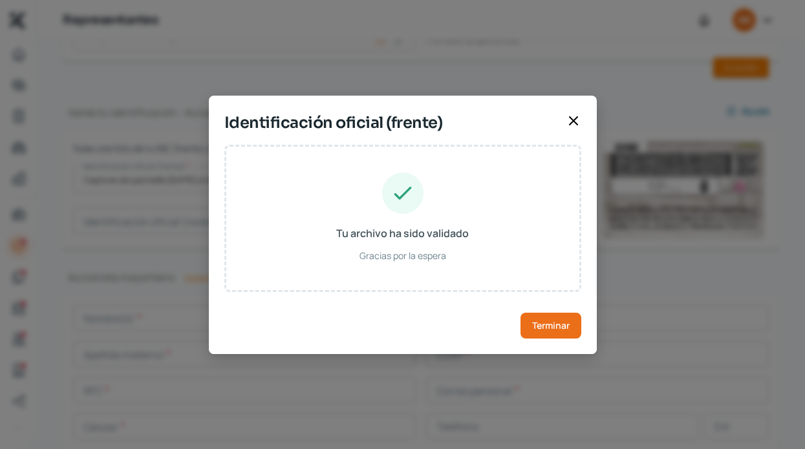
type input "[DATE]"
type input "Hombre"
click at [564, 324] on span "Terminar" at bounding box center [550, 325] width 37 height 9
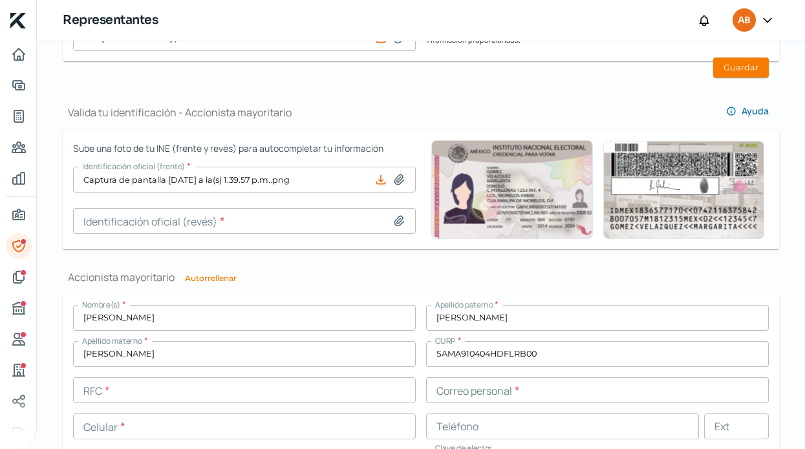
click at [399, 215] on icon at bounding box center [398, 221] width 13 height 13
type input "C:\fakepath\Captura de pantalla [DATE] a la(s) 1.40.03 p.m..png"
type input "Captura de pantalla [DATE] a la(s) 1.40.03 p.m..png"
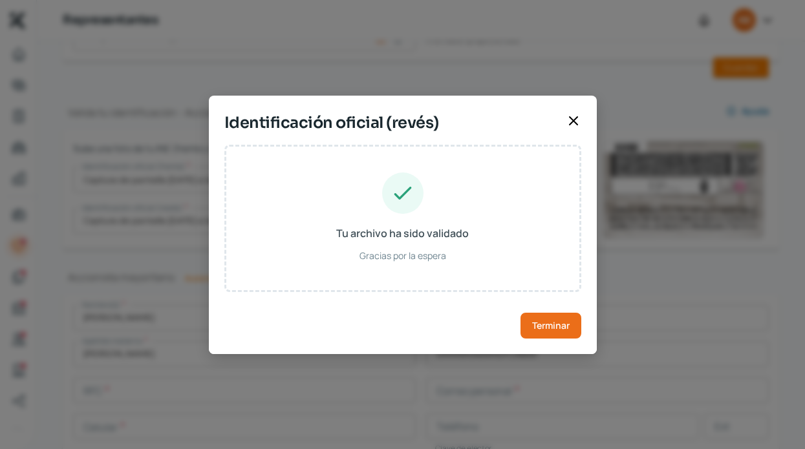
scroll to position [0, 0]
click at [554, 331] on button "Terminar" at bounding box center [550, 326] width 61 height 26
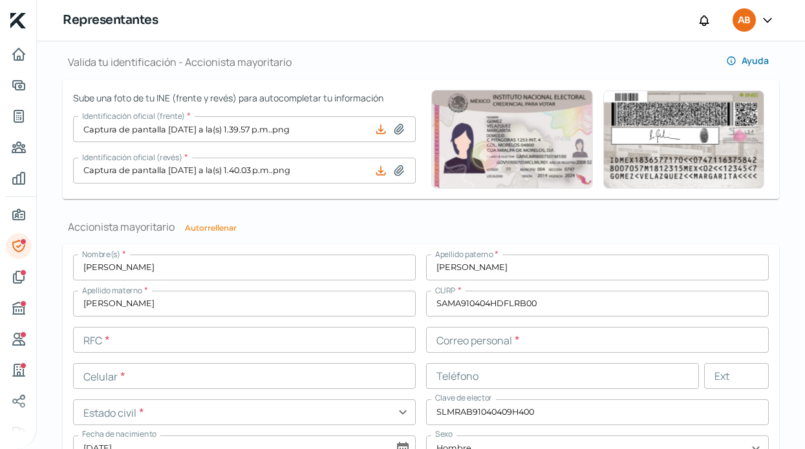
scroll to position [870, 0]
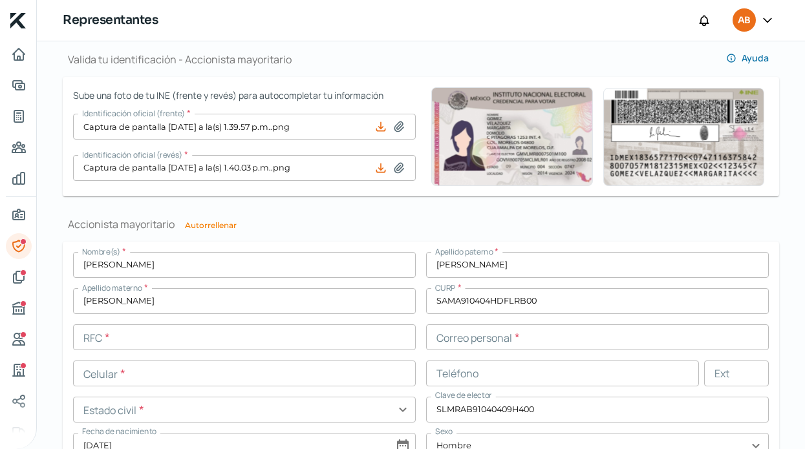
click at [223, 228] on button "Autorrellenar" at bounding box center [211, 226] width 52 height 8
type input "SAMA910404GD3"
type input "[PERSON_NAME][EMAIL_ADDRESS][DOMAIN_NAME]"
type input "33 - [DATE] - [DATE]"
type input "Casado/a"
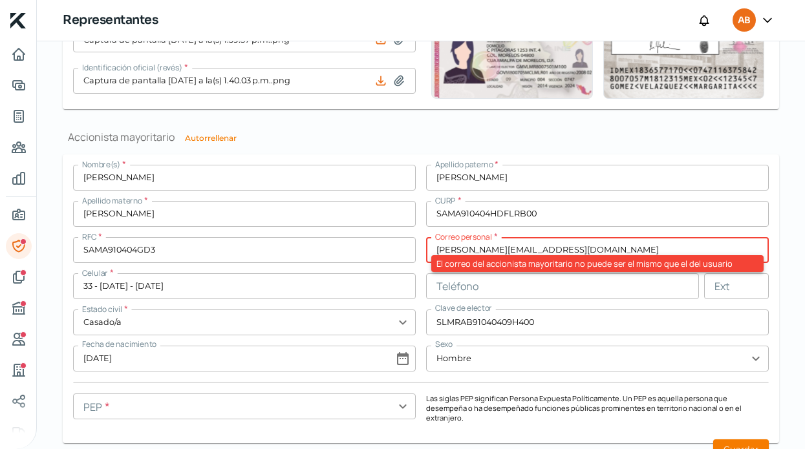
scroll to position [961, 0]
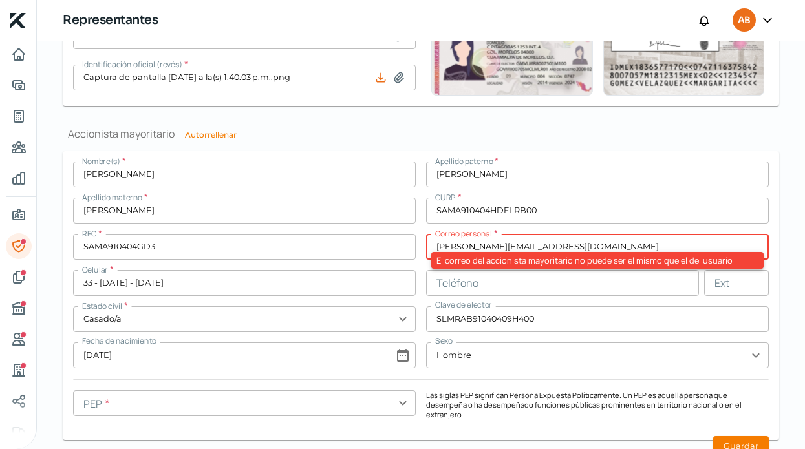
drag, startPoint x: 554, startPoint y: 245, endPoint x: 412, endPoint y: 240, distance: 141.7
click at [412, 240] on div "Nombre(s) * [PERSON_NAME] paterno * [PERSON_NAME] Apellido materno * [PERSON_NA…" at bounding box center [421, 296] width 696 height 268
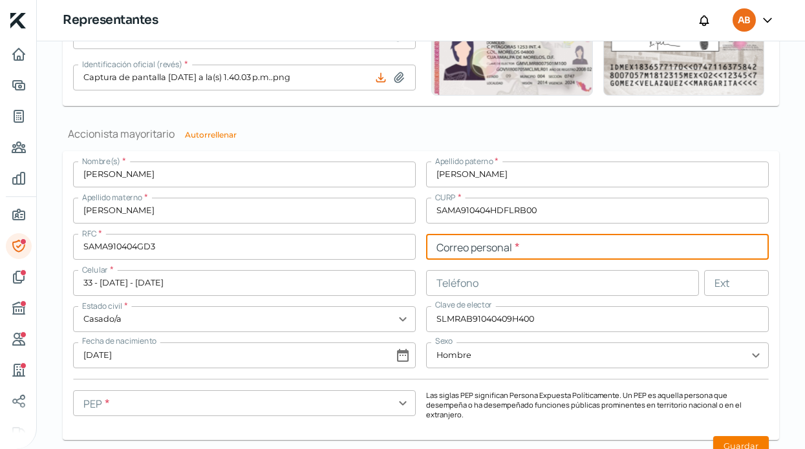
paste input "[PERSON_NAME][EMAIL_ADDRESS][DOMAIN_NAME]"
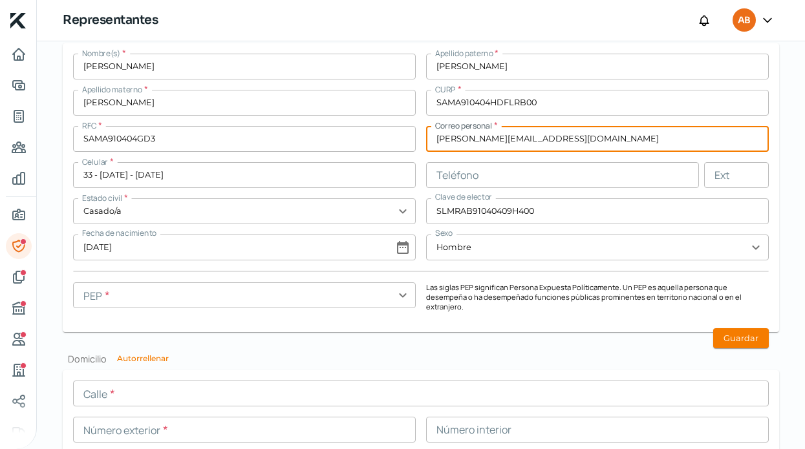
scroll to position [1071, 0]
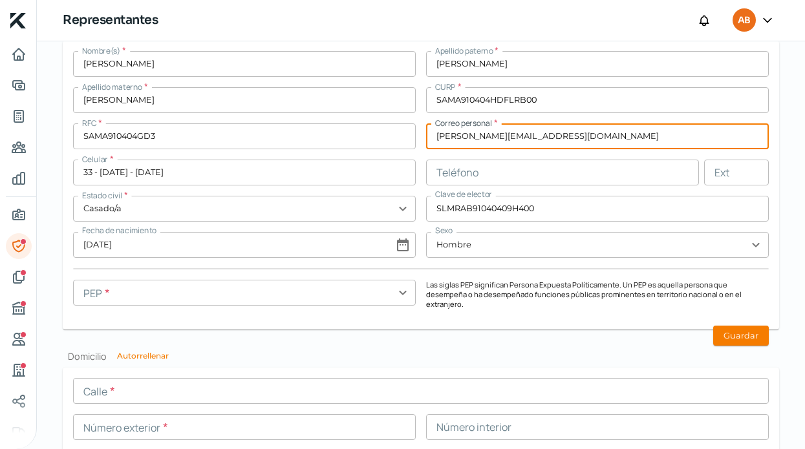
type input "[PERSON_NAME][EMAIL_ADDRESS][DOMAIN_NAME]"
click at [381, 299] on input "text" at bounding box center [244, 293] width 343 height 26
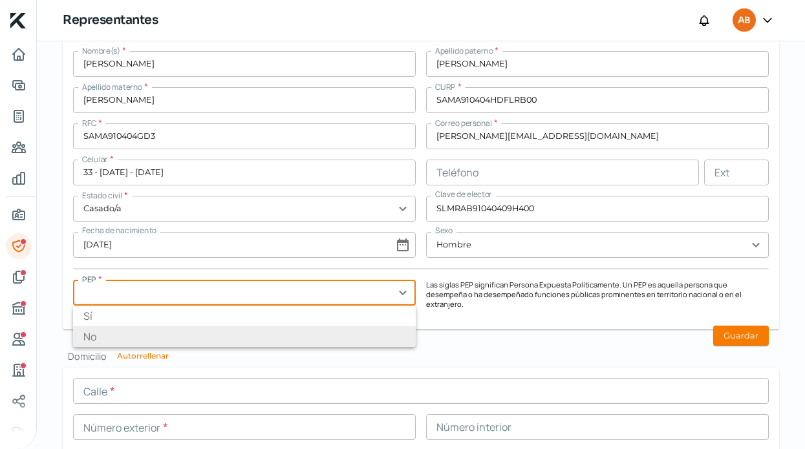
click at [303, 336] on li "No" at bounding box center [244, 336] width 343 height 21
type input "No"
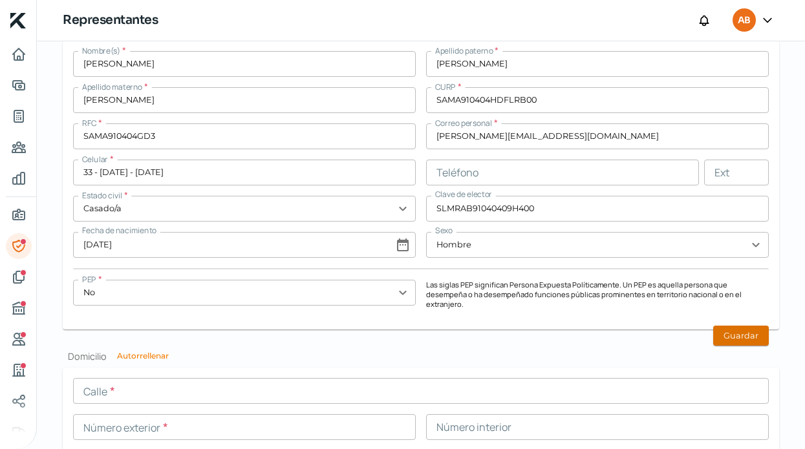
click at [733, 328] on button "Guardar" at bounding box center [741, 336] width 56 height 20
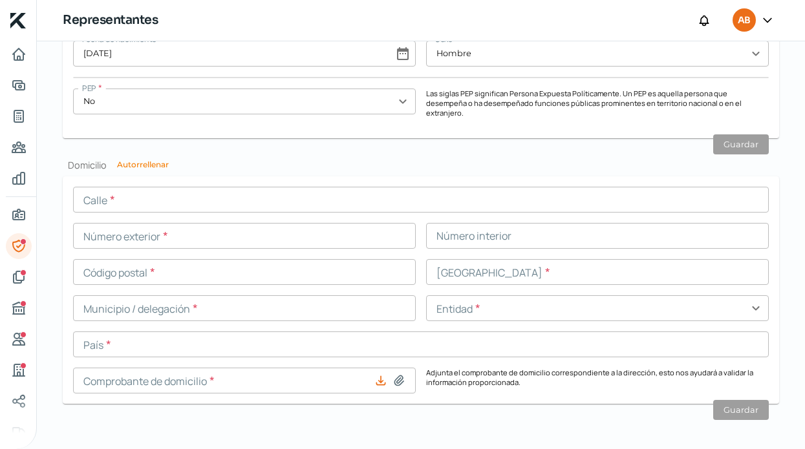
scroll to position [1259, 0]
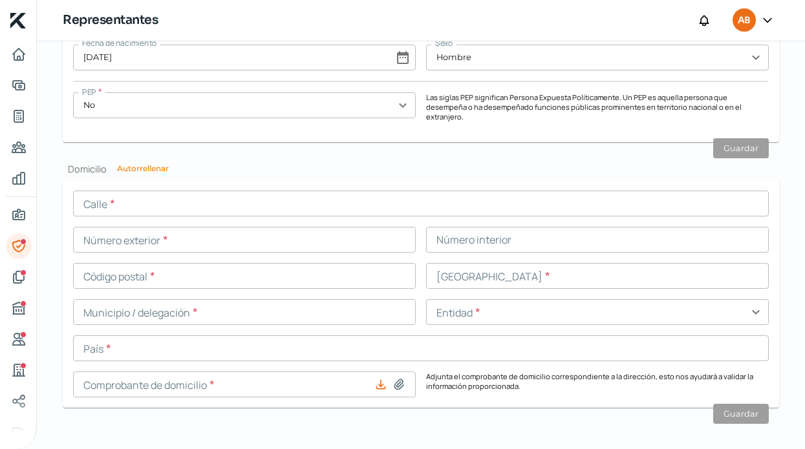
click at [400, 380] on icon at bounding box center [398, 385] width 9 height 10
type input "C:\fakepath\CSF [PERSON_NAME].pdf"
type input "CSF [PERSON_NAME].pdf"
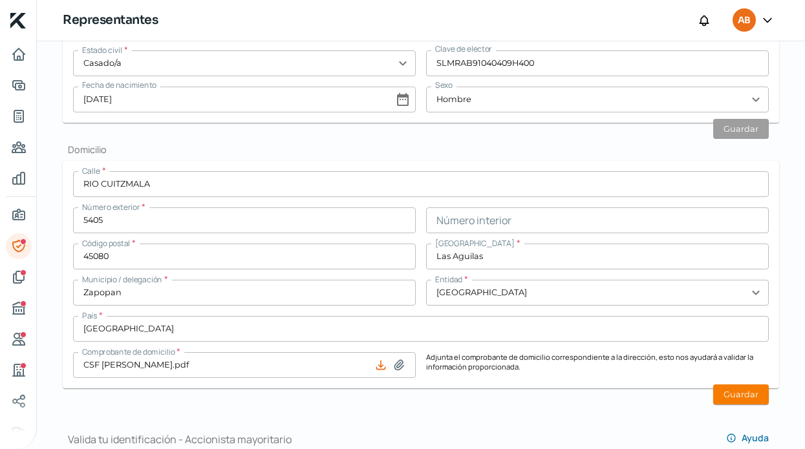
scroll to position [491, 0]
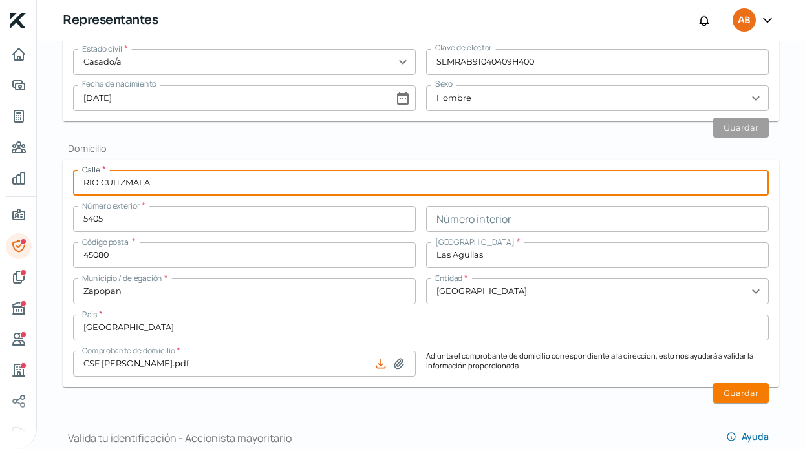
drag, startPoint x: 167, startPoint y: 178, endPoint x: 70, endPoint y: 176, distance: 97.0
click at [70, 176] on form "Calle * [GEOGRAPHIC_DATA] Número exterior * 5405 Número interior Código postal …" at bounding box center [421, 274] width 716 height 228
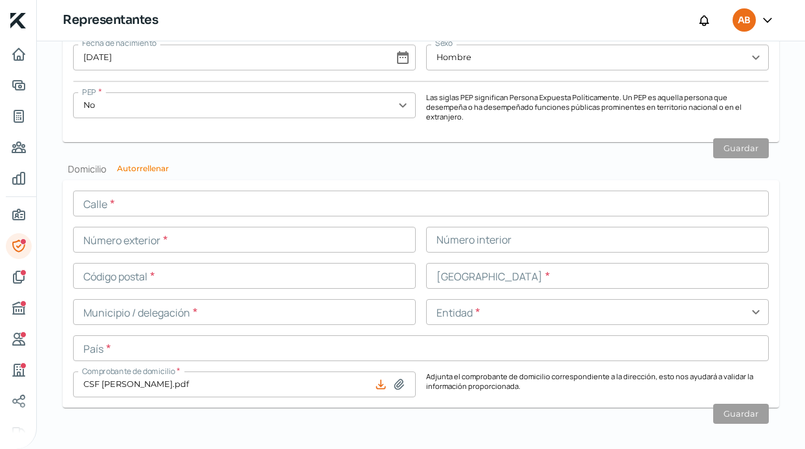
scroll to position [0, 0]
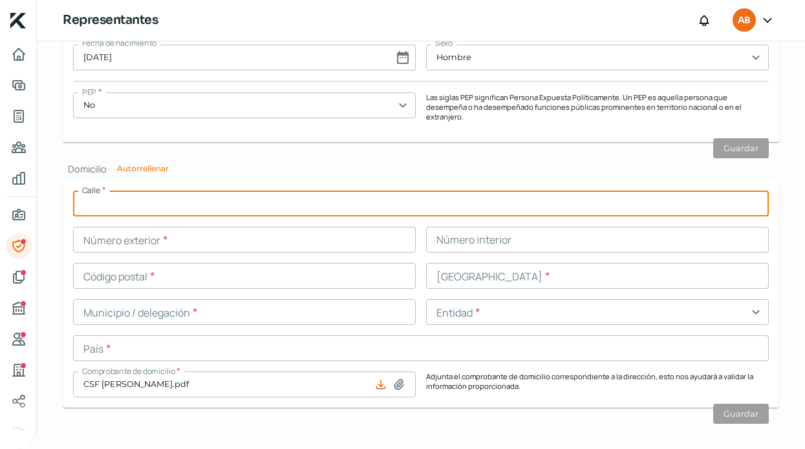
paste input "RIO CUITZMALA"
type input "RIO CUITZMALA"
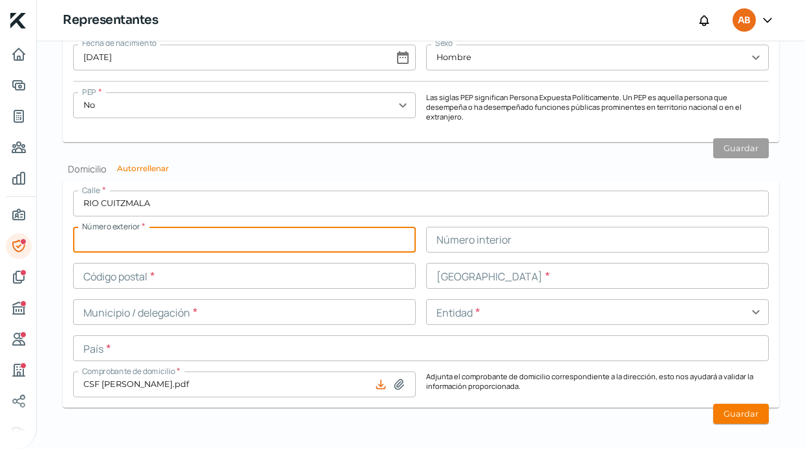
click at [149, 228] on input "text" at bounding box center [244, 240] width 343 height 26
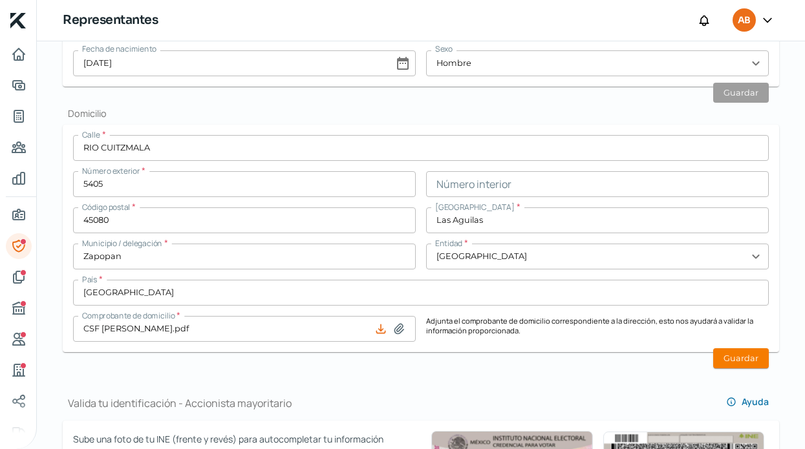
scroll to position [530, 0]
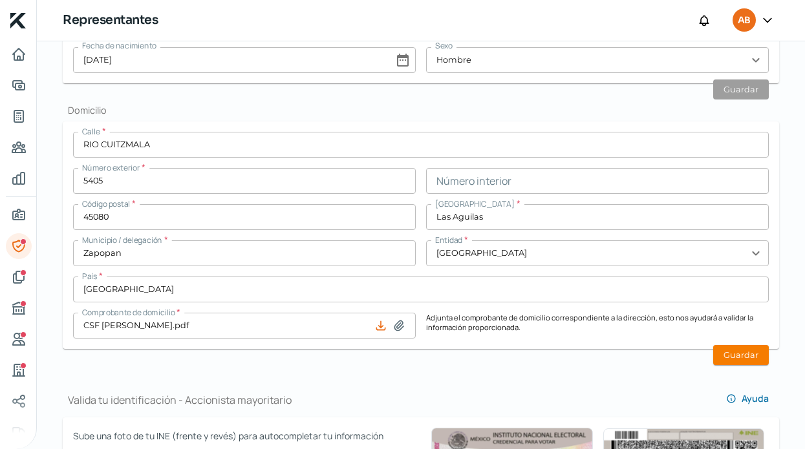
type input "5405"
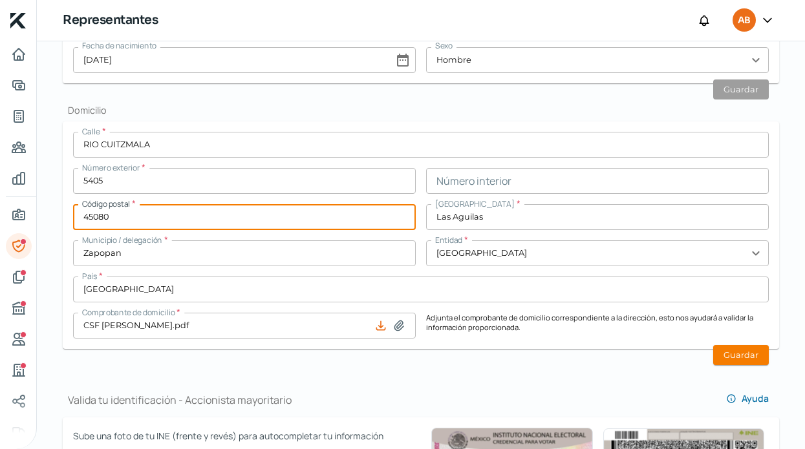
drag, startPoint x: 138, startPoint y: 213, endPoint x: 36, endPoint y: 207, distance: 102.4
click at [36, 207] on div "Inicio | KredFeed Representantes AB Falta información para realizar tu análisis…" at bounding box center [402, 224] width 805 height 449
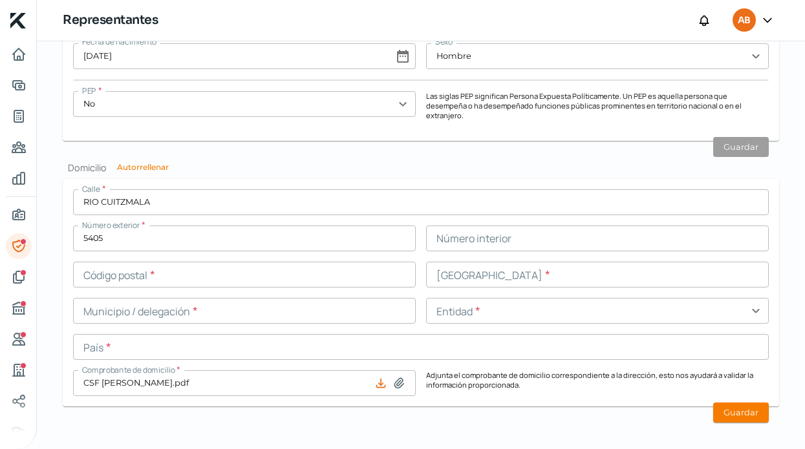
scroll to position [1259, 0]
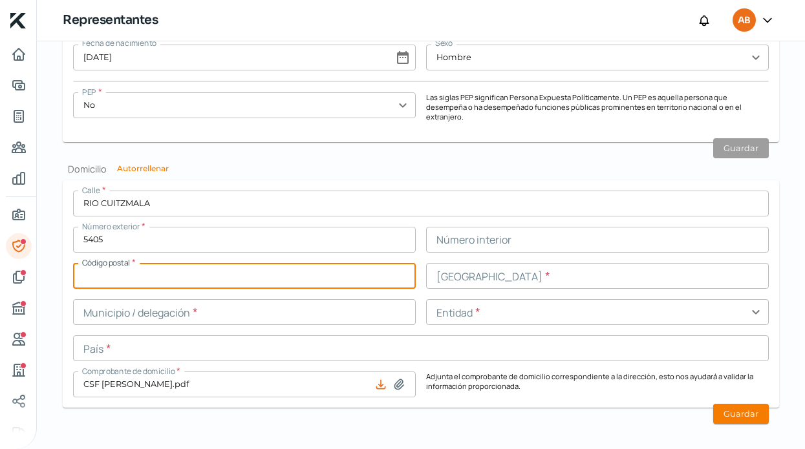
paste input "45080"
type input "45080"
click at [465, 264] on input "text" at bounding box center [597, 276] width 343 height 26
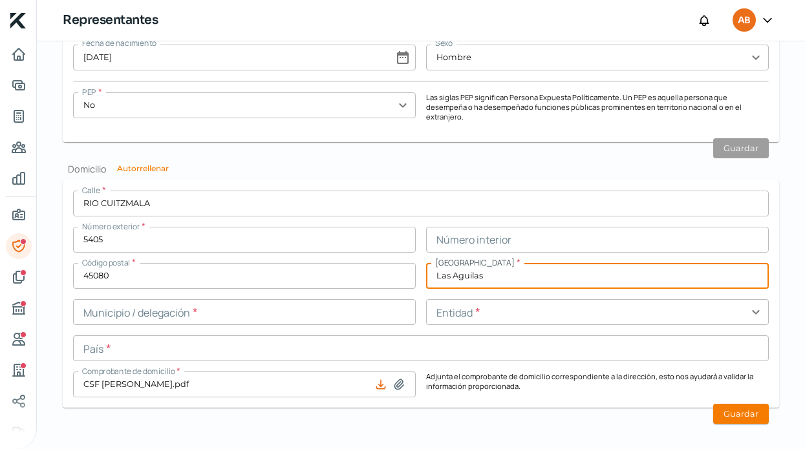
type input "Las Aguilas"
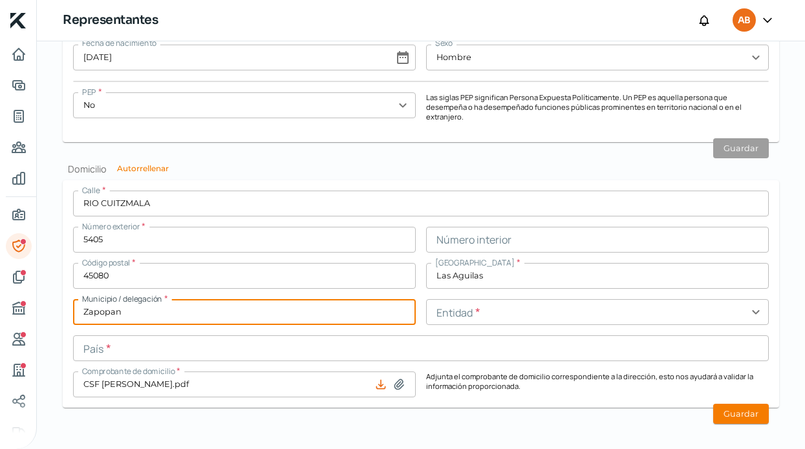
type input "Zapopan"
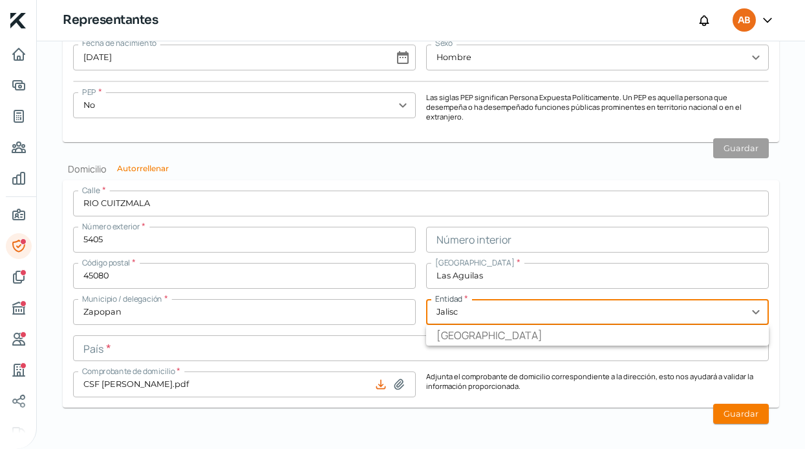
type input "[GEOGRAPHIC_DATA]"
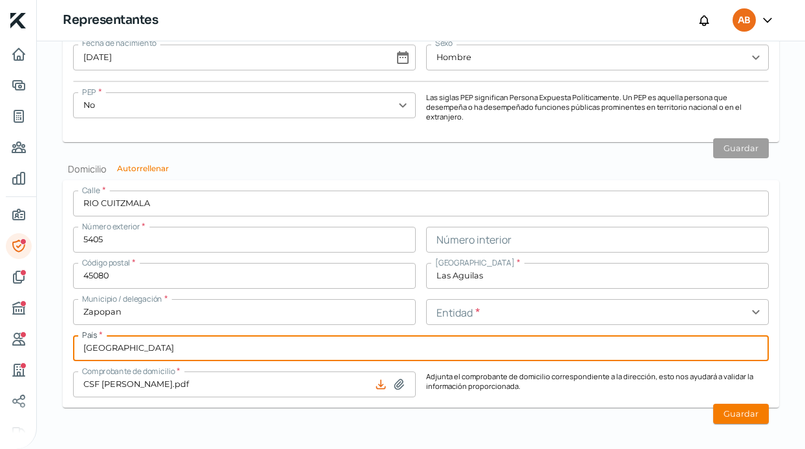
type input "[GEOGRAPHIC_DATA]"
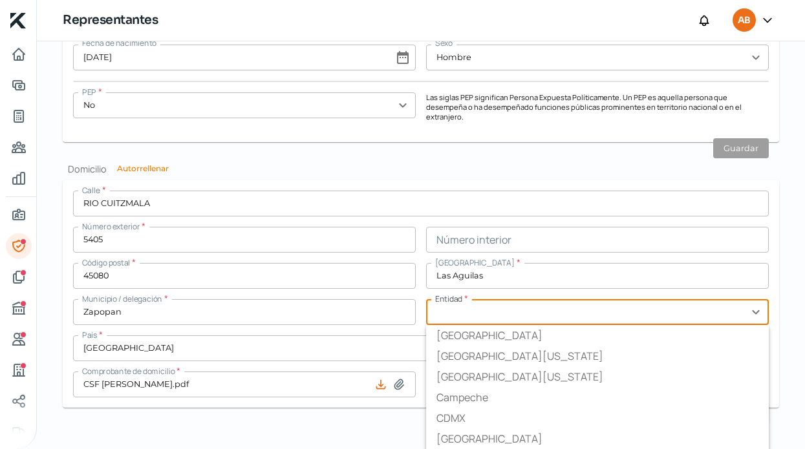
click at [517, 299] on input "text" at bounding box center [597, 312] width 343 height 26
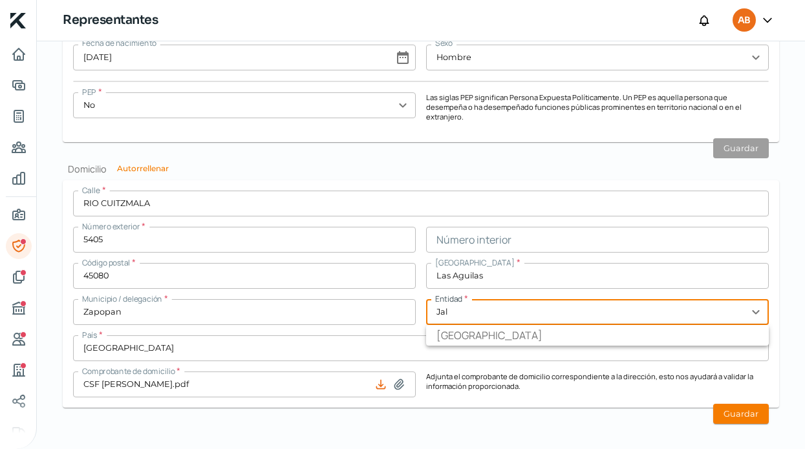
click at [396, 378] on button at bounding box center [398, 384] width 13 height 13
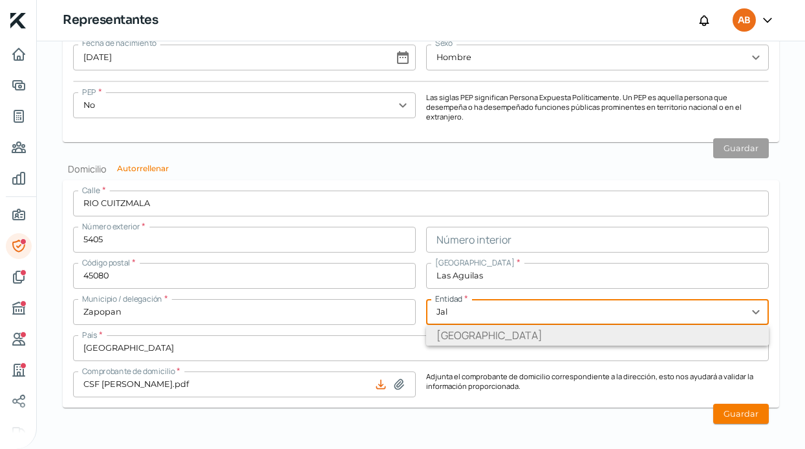
click at [484, 325] on li "[GEOGRAPHIC_DATA]" at bounding box center [597, 335] width 343 height 21
type input "[GEOGRAPHIC_DATA]"
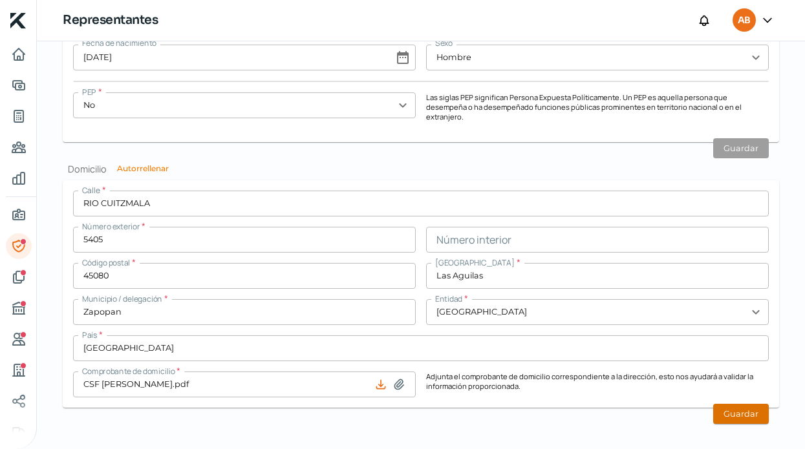
click at [720, 404] on button "Guardar" at bounding box center [741, 414] width 56 height 20
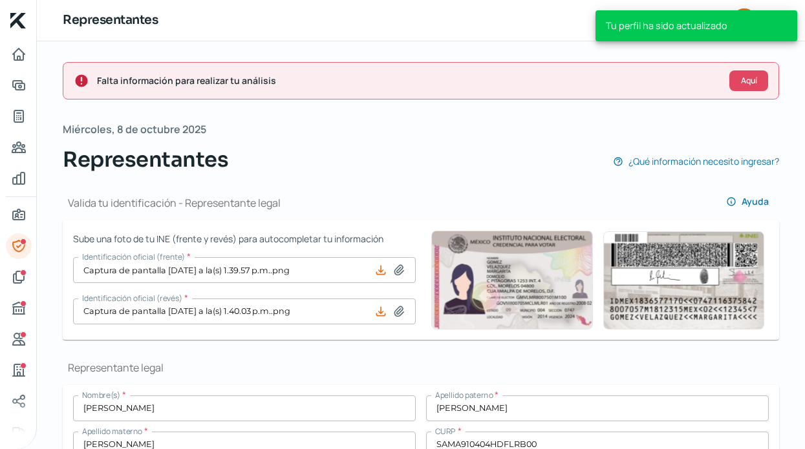
scroll to position [0, 0]
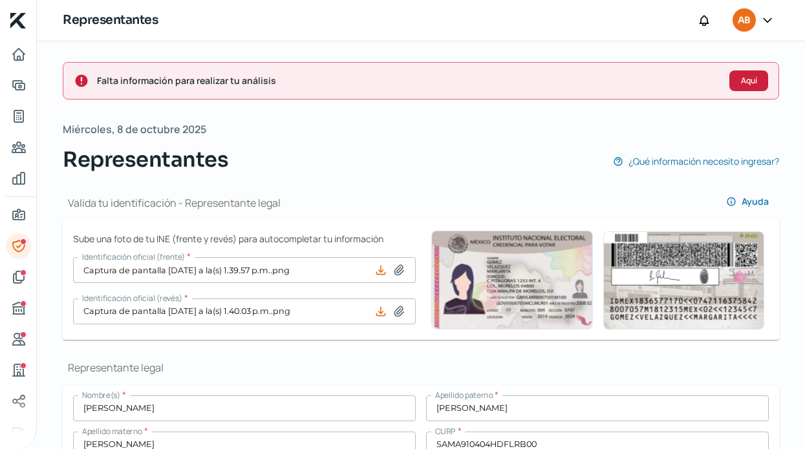
click at [741, 85] on span "Aquí" at bounding box center [749, 81] width 16 height 8
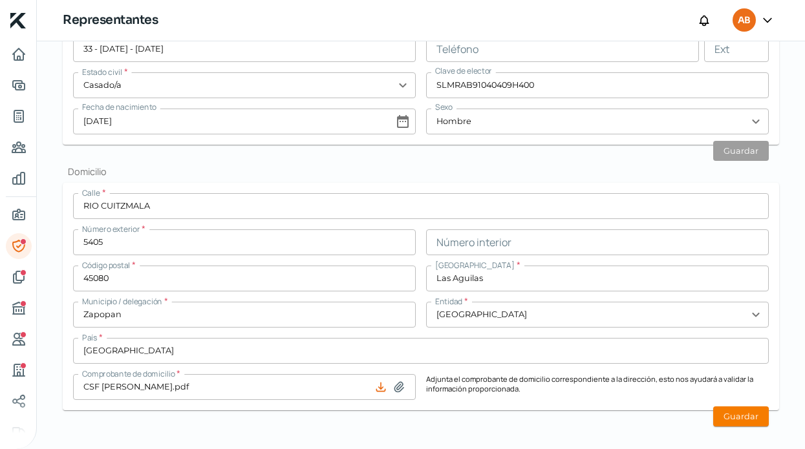
scroll to position [592, 0]
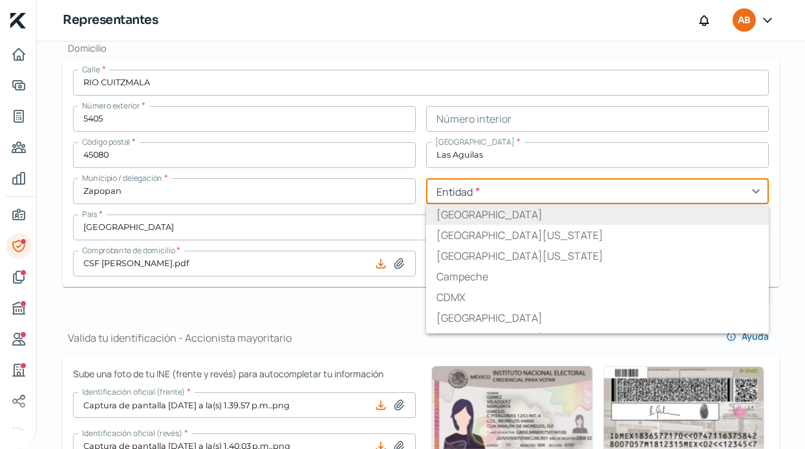
click at [486, 197] on input "text" at bounding box center [597, 191] width 343 height 26
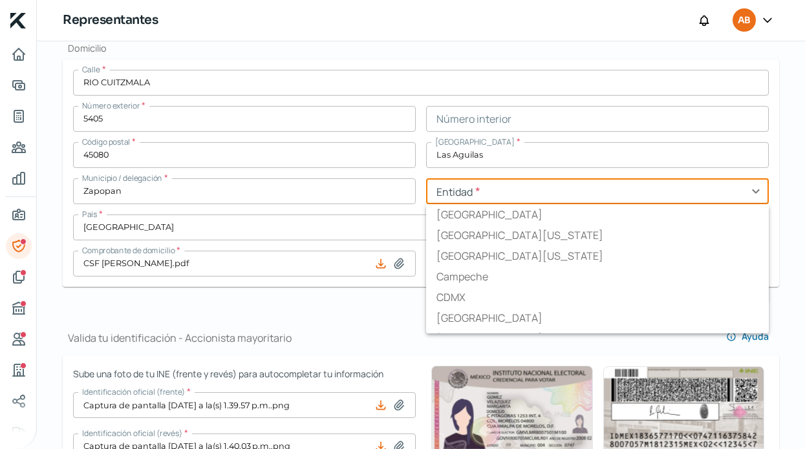
type input "[GEOGRAPHIC_DATA]"
click at [336, 338] on div "Valida tu identificación - Accionista mayoritario [PERSON_NAME]" at bounding box center [421, 332] width 716 height 45
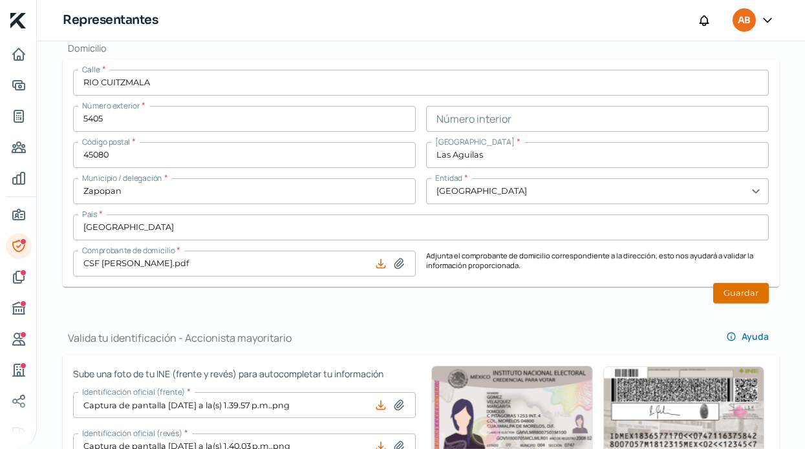
click at [736, 288] on button "Guardar" at bounding box center [741, 293] width 56 height 20
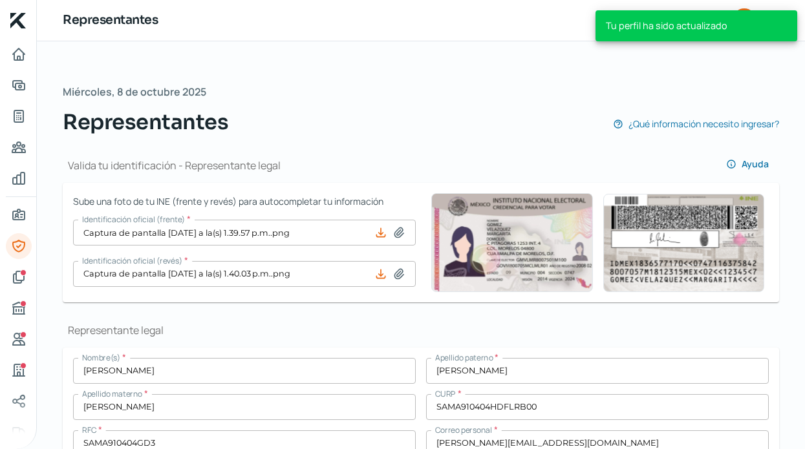
scroll to position [0, 0]
click at [28, 269] on link "Documentos" at bounding box center [19, 277] width 26 height 26
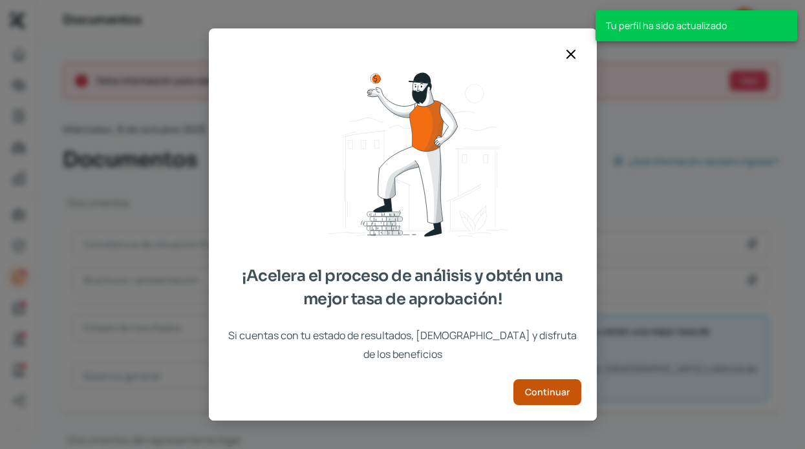
click at [538, 392] on button "Continuar" at bounding box center [547, 393] width 68 height 26
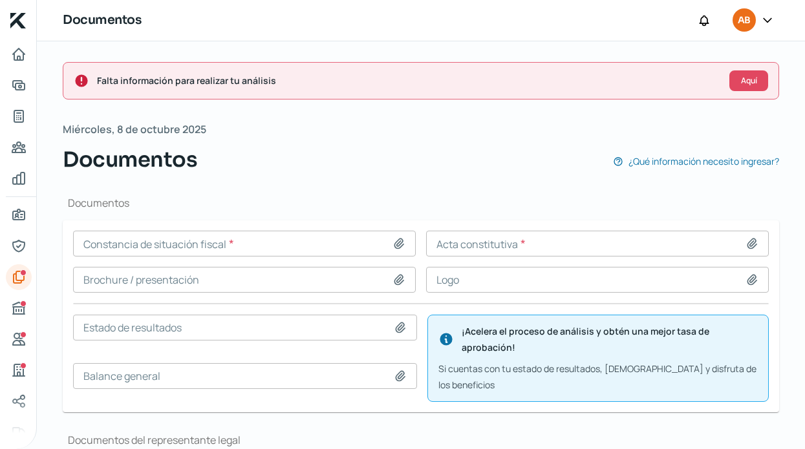
scroll to position [78, 0]
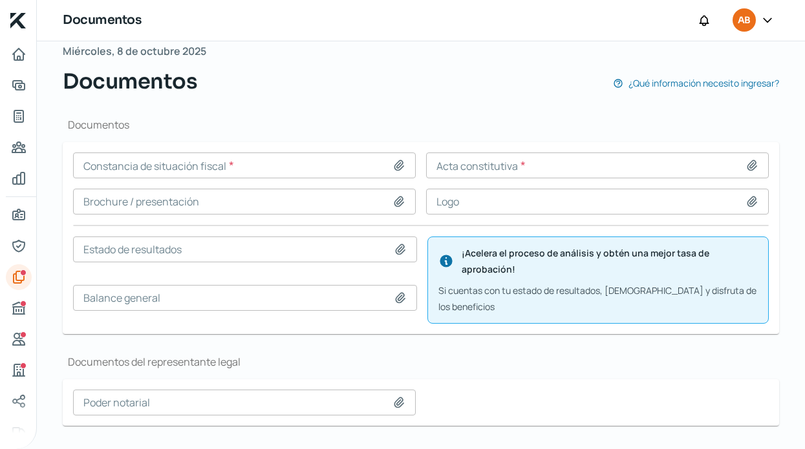
click at [401, 160] on icon at bounding box center [398, 165] width 13 height 13
type input "C:\fakepath\CSF.pdf"
type input "CSF.pdf"
click at [745, 160] on icon at bounding box center [751, 165] width 13 height 13
type input "C:\fakepath\Acta Constitutiva-comprimido.pdf"
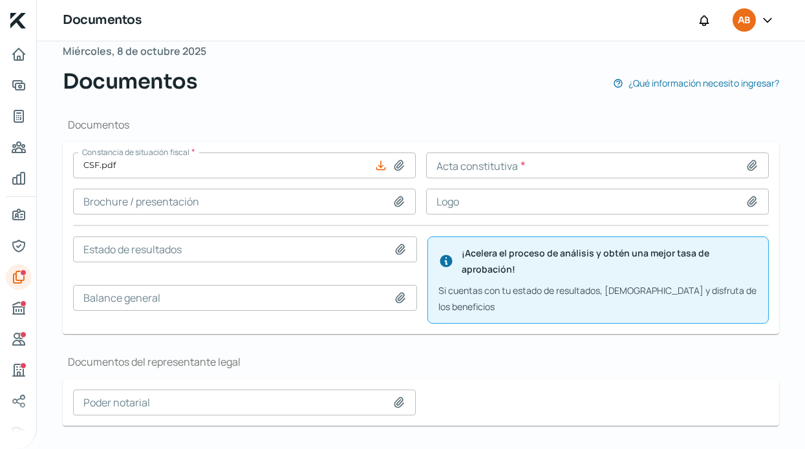
type input "Acta Constitutiva-comprimido.pdf"
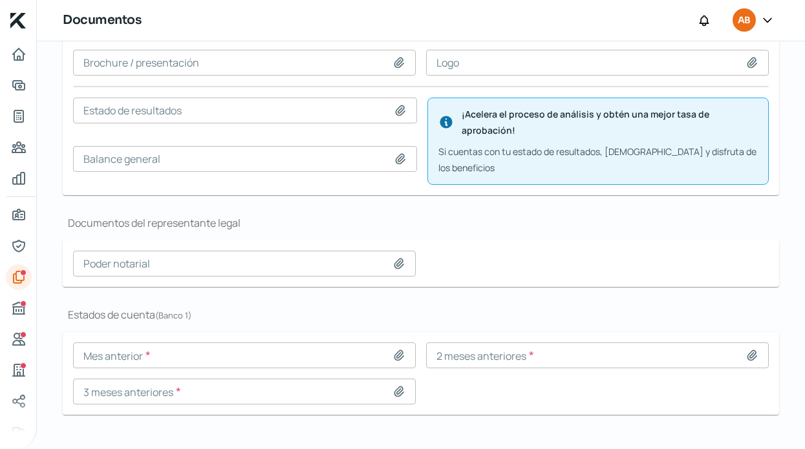
scroll to position [0, 0]
click at [394, 349] on icon at bounding box center [398, 355] width 13 height 13
type input "C:\fakepath\AGO.pdf"
type input "AGO.pdf"
click at [394, 387] on icon at bounding box center [398, 392] width 9 height 10
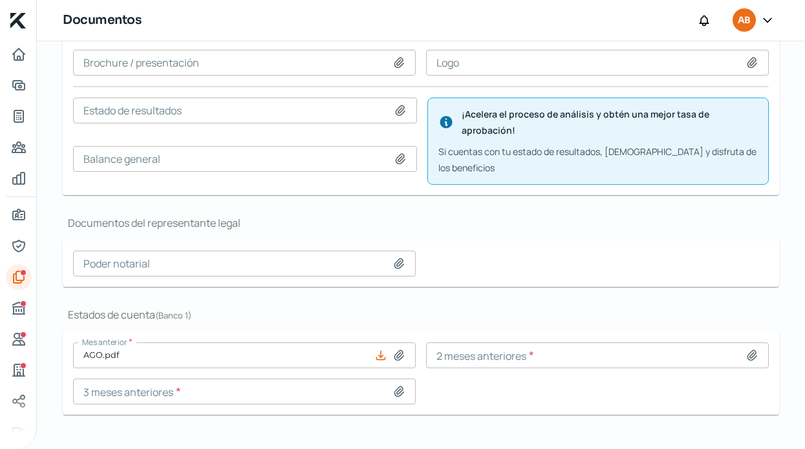
type input "C:\fakepath\JUN.pdf"
type input "JUN.pdf"
click at [747, 350] on icon at bounding box center [751, 355] width 9 height 10
type input "C:\fakepath\[DATE].pdf"
type input "[DATE].pdf"
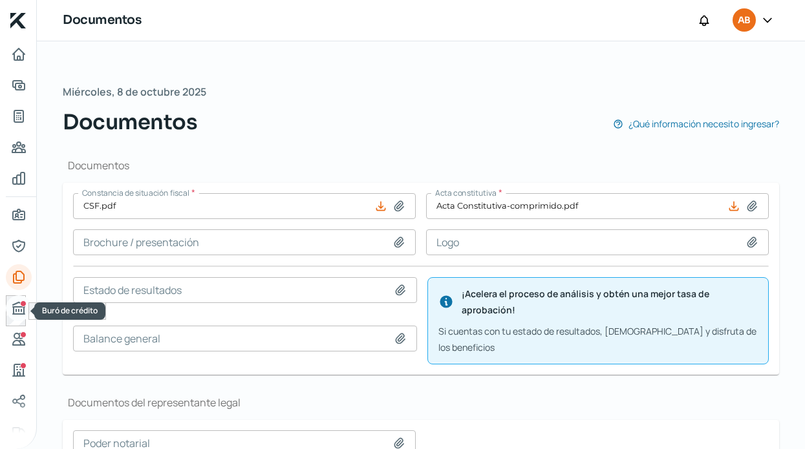
click at [15, 308] on icon "Buró de crédito" at bounding box center [19, 309] width 12 height 12
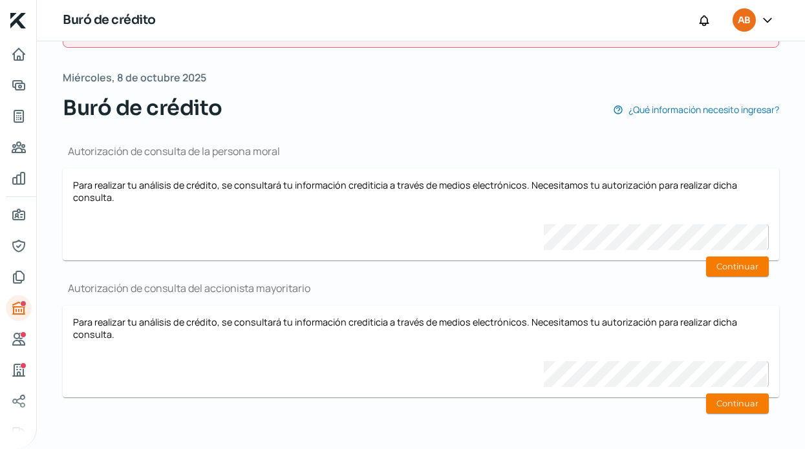
scroll to position [51, 0]
click at [394, 235] on div "Para realizar tu análisis de crédito, se consultará tu información crediticia a…" at bounding box center [421, 215] width 696 height 71
click at [23, 337] on div "Referencias" at bounding box center [23, 335] width 6 height 6
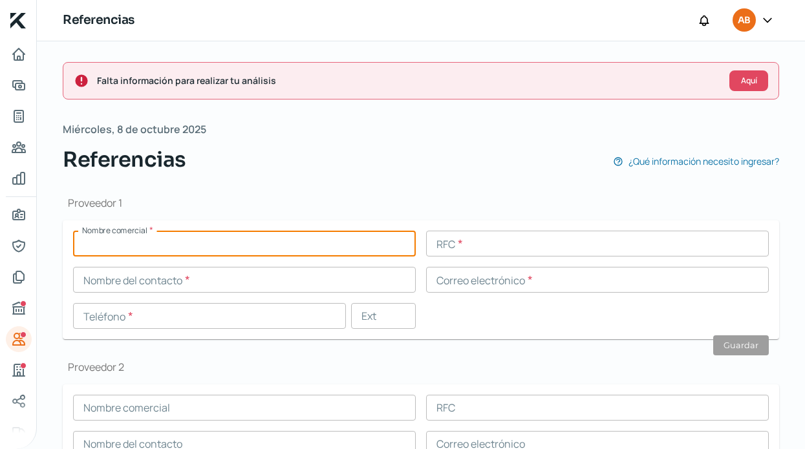
paste input "CAFESA"
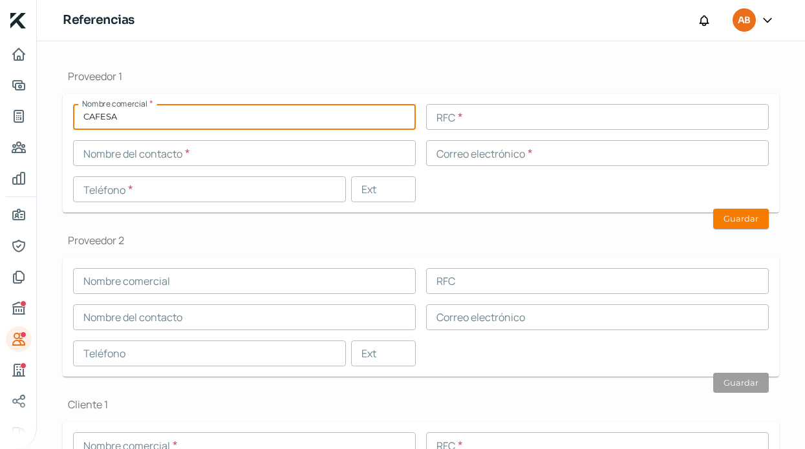
scroll to position [125, 0]
type input "CAFESA"
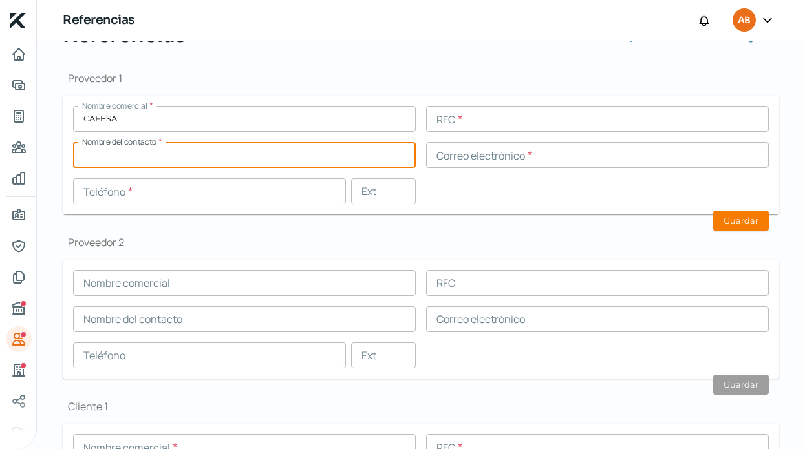
paste input "3335786269"
type input "3335786269"
drag, startPoint x: 193, startPoint y: 159, endPoint x: 28, endPoint y: 134, distance: 166.8
click at [28, 134] on div "Inicio | KredFeed Referencias AB Falta información para realizar tu análisis Aq…" at bounding box center [402, 224] width 805 height 449
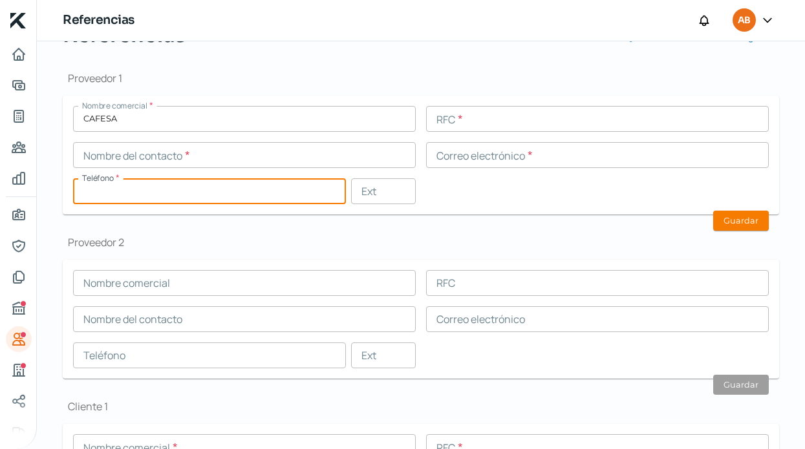
paste input "33 - 3578 - 6269"
type input "33 - 3578 - 6269"
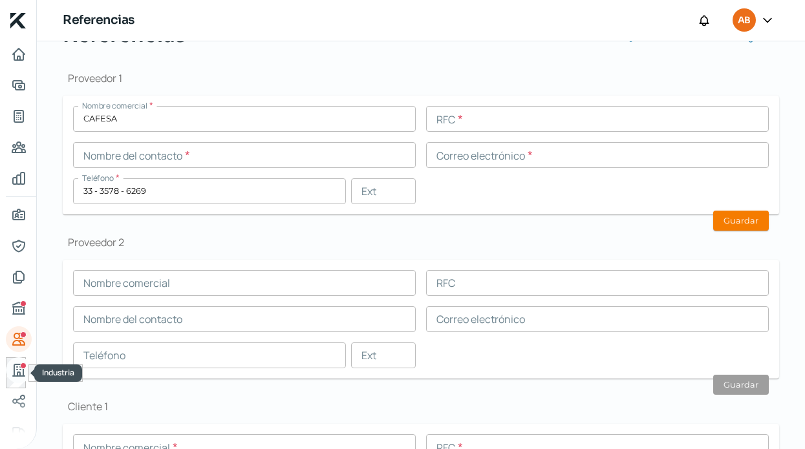
click at [24, 370] on icon "Industria" at bounding box center [19, 371] width 16 height 16
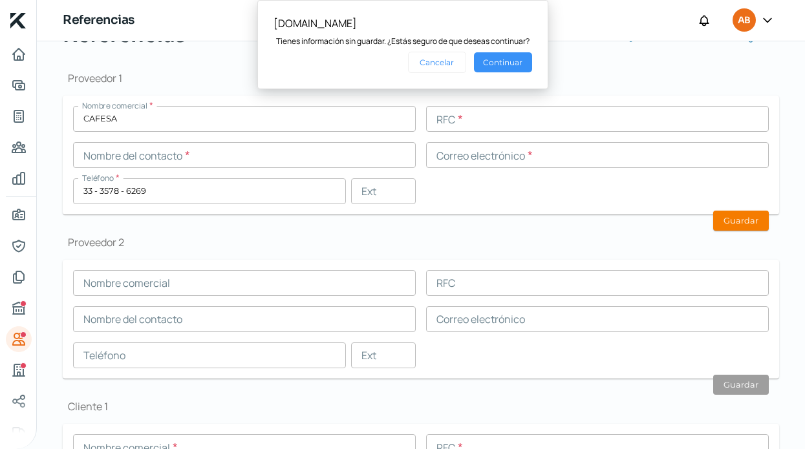
click at [504, 63] on button "Continuar" at bounding box center [503, 62] width 58 height 20
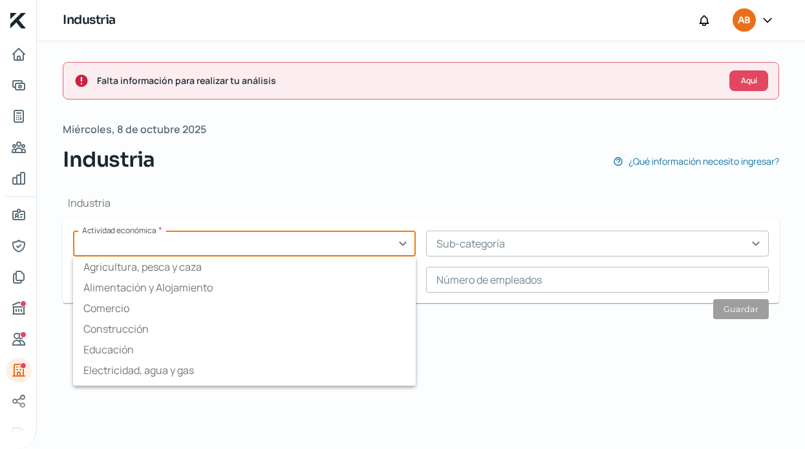
click at [296, 250] on input "text" at bounding box center [244, 244] width 343 height 26
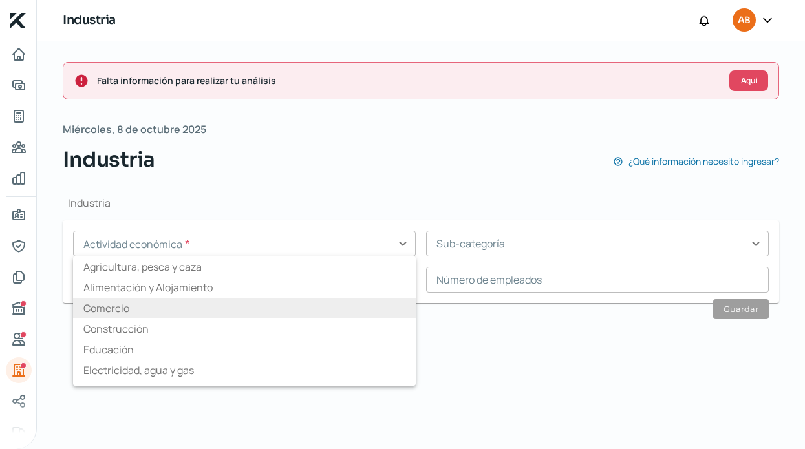
click at [169, 311] on li "Comercio" at bounding box center [244, 308] width 343 height 21
type input "Comercio"
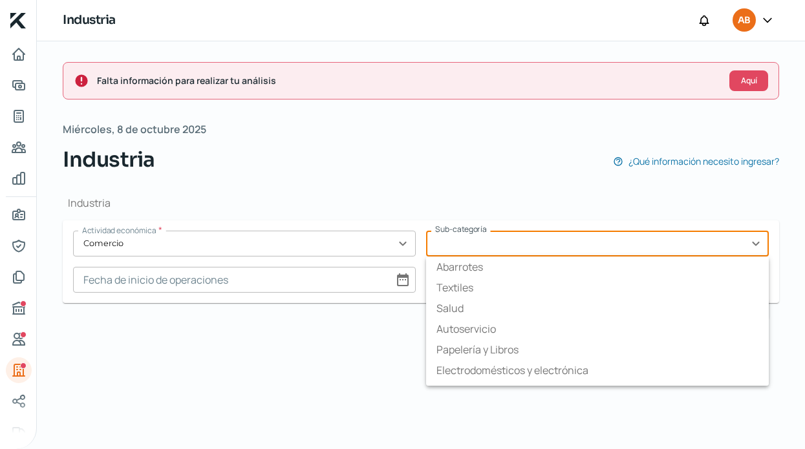
click at [493, 241] on input "text" at bounding box center [597, 244] width 343 height 26
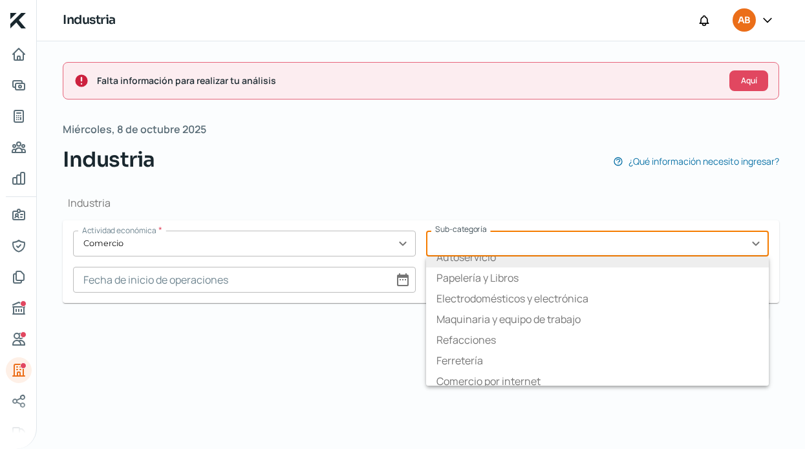
scroll to position [76, 0]
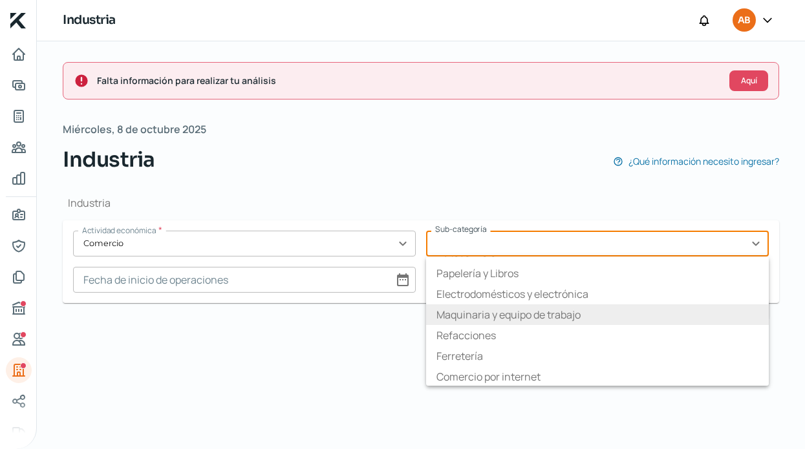
click at [486, 321] on li "Maquinaria y equipo de trabajo" at bounding box center [597, 315] width 343 height 21
type input "Maquinaria y equipo de trabajo"
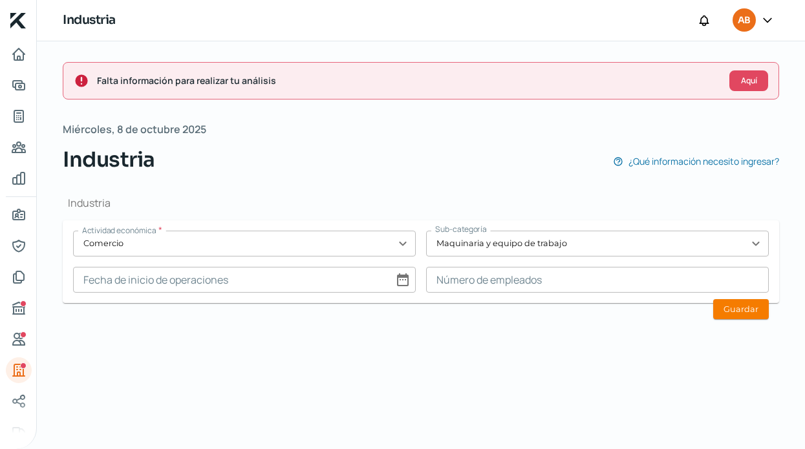
click at [209, 283] on input at bounding box center [244, 280] width 343 height 26
select select "9"
select select "2025"
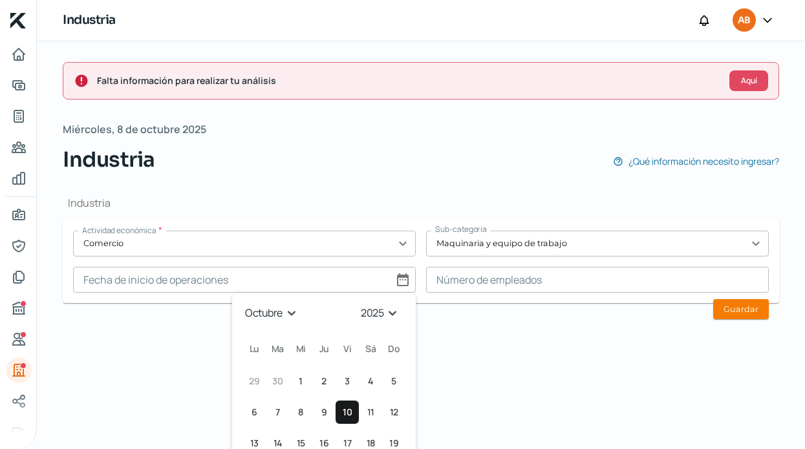
select select "0"
select select "2024"
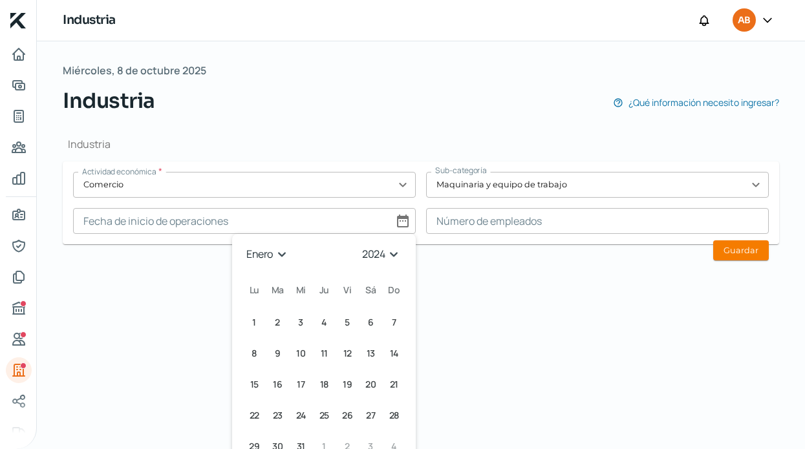
scroll to position [61, 0]
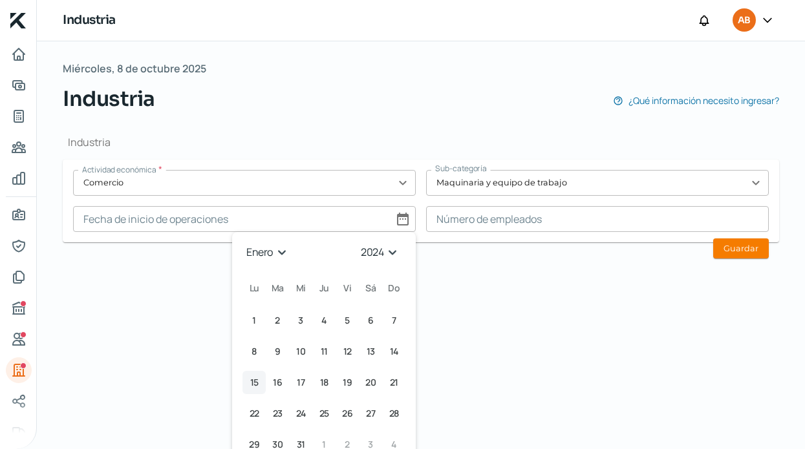
click at [255, 383] on span "15" at bounding box center [254, 383] width 8 height 16
type input "[DATE]"
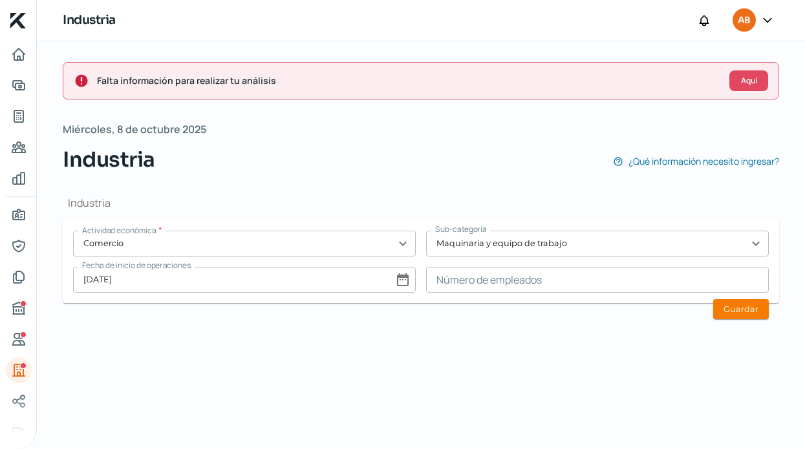
scroll to position [0, 0]
click at [747, 310] on button "Guardar" at bounding box center [741, 309] width 56 height 20
type input "0"
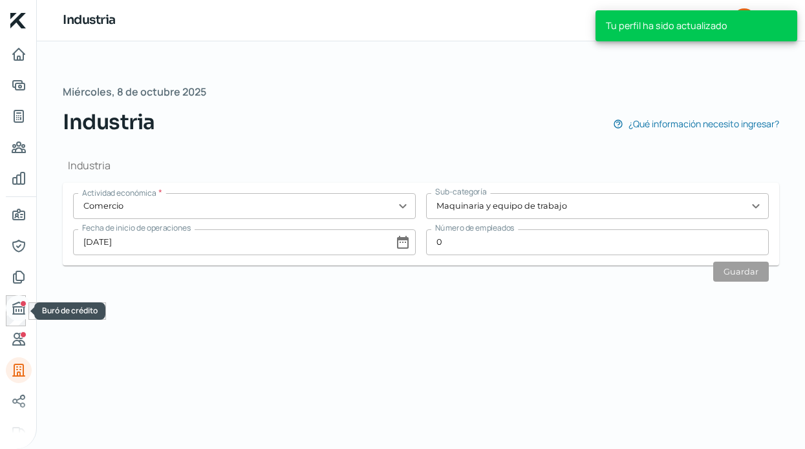
click at [20, 303] on div "Buró de crédito" at bounding box center [23, 304] width 6 height 6
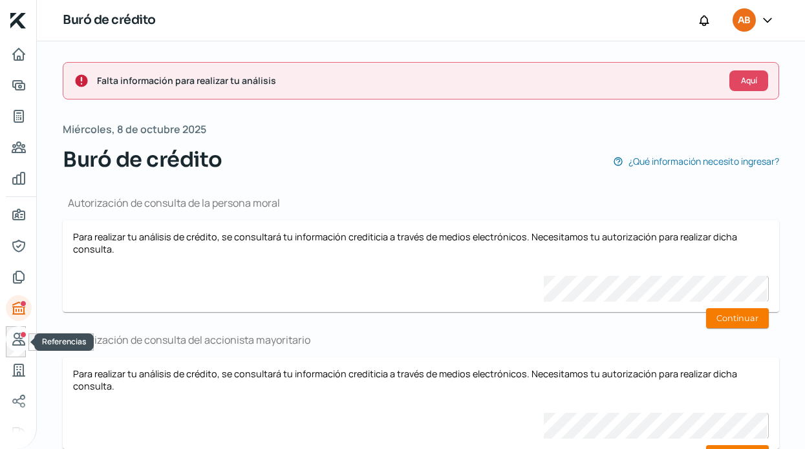
click at [17, 344] on icon "Referencias" at bounding box center [19, 340] width 16 height 16
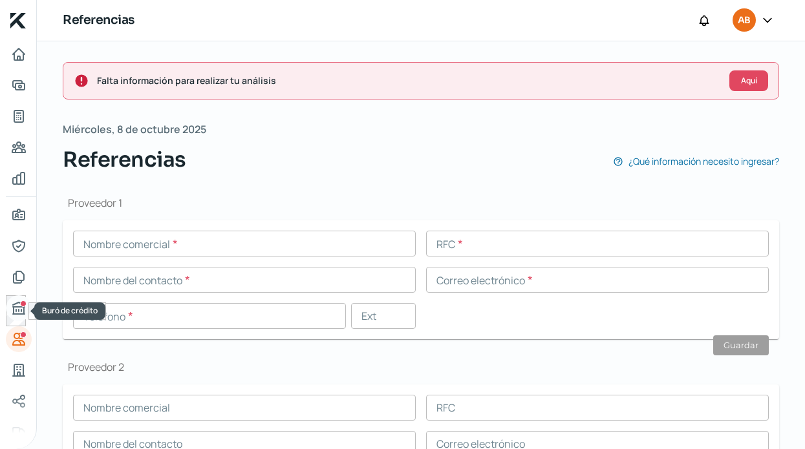
click at [17, 309] on icon "Buró de crédito" at bounding box center [19, 309] width 16 height 16
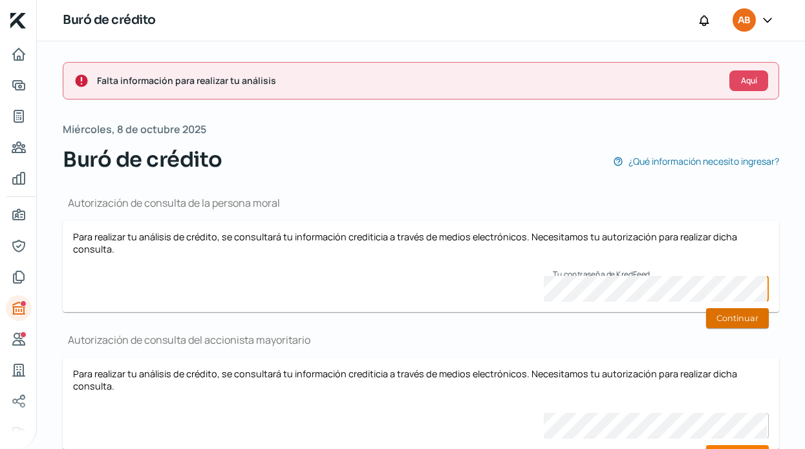
click at [745, 316] on button "Continuar" at bounding box center [737, 318] width 63 height 20
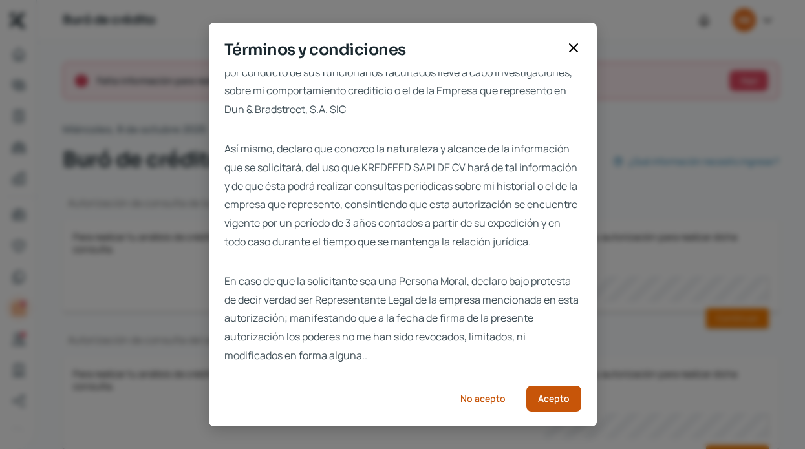
scroll to position [37, 0]
click at [546, 394] on span "Acepto" at bounding box center [554, 398] width 32 height 9
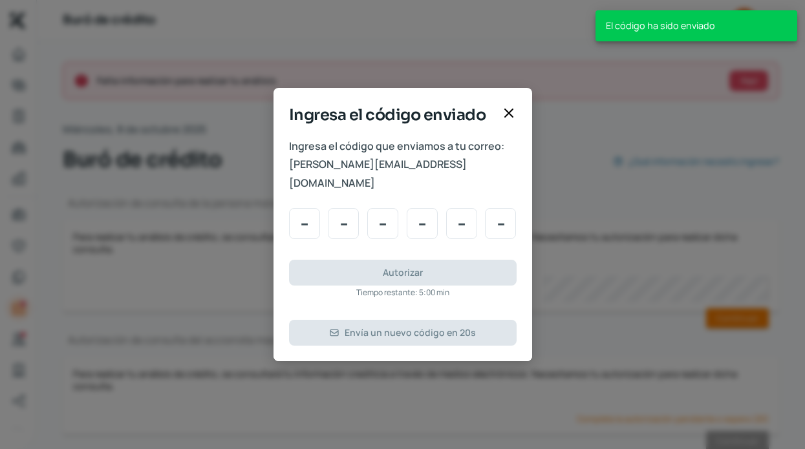
scroll to position [0, 0]
drag, startPoint x: 412, startPoint y: 177, endPoint x: 290, endPoint y: 177, distance: 122.2
click at [290, 177] on span "[PERSON_NAME][EMAIL_ADDRESS][DOMAIN_NAME]" at bounding box center [403, 173] width 228 height 37
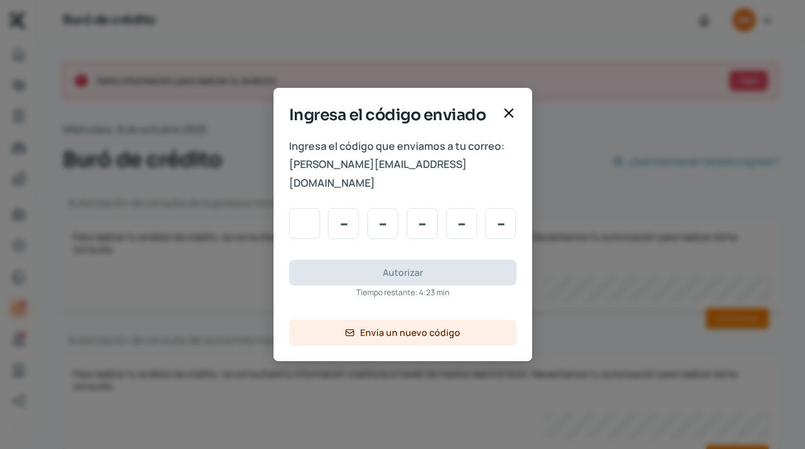
click at [310, 213] on input "Code input" at bounding box center [304, 223] width 31 height 31
type input "6"
type input "2"
type input "9"
type input "0"
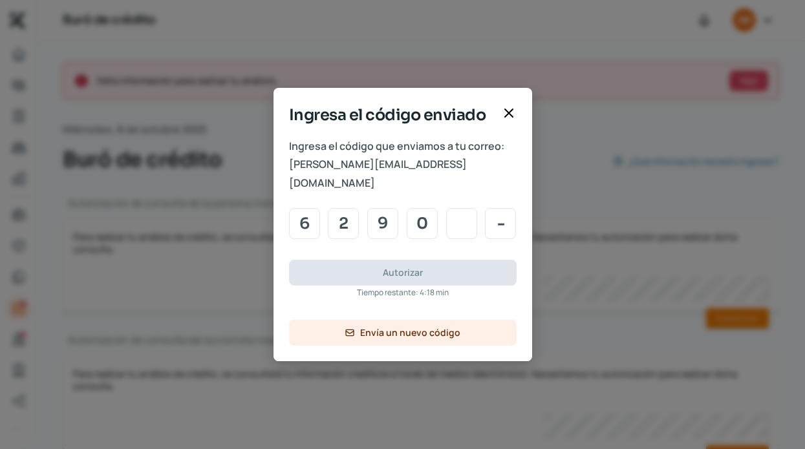
type input "8"
type input "4"
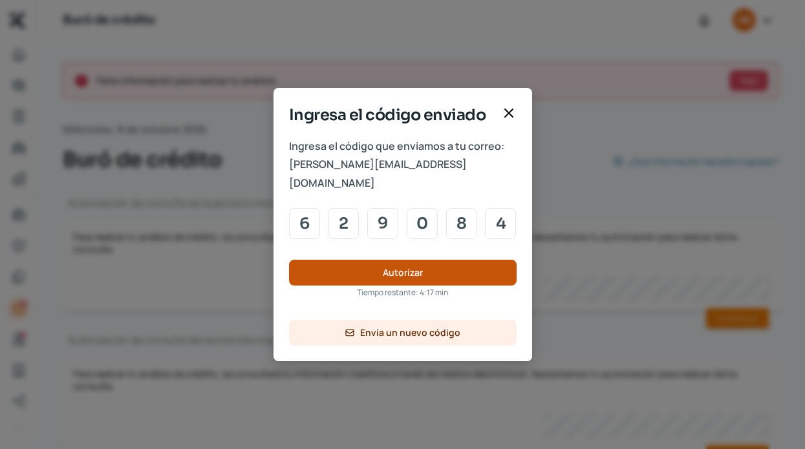
click at [385, 268] on span "Autorizar" at bounding box center [403, 272] width 40 height 9
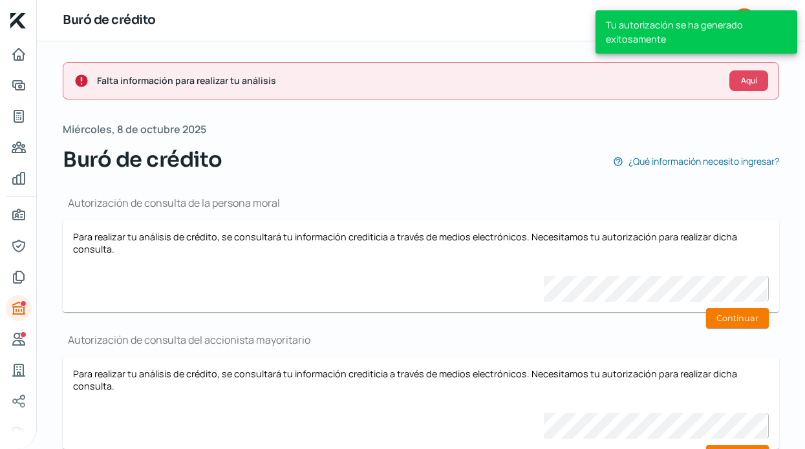
scroll to position [25, 0]
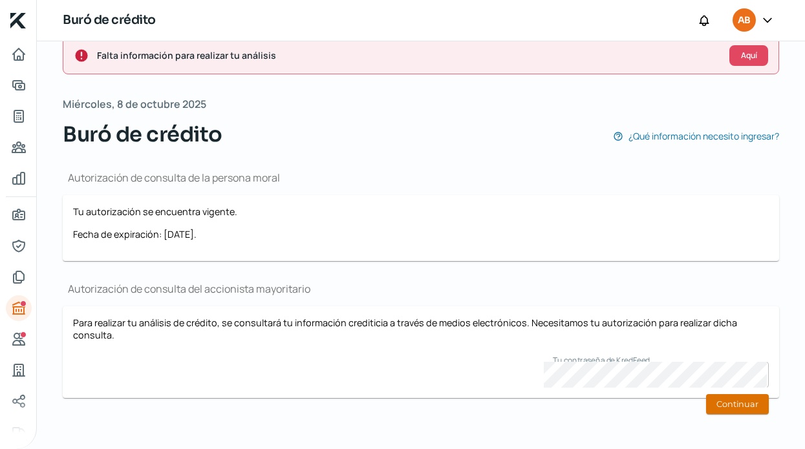
click at [743, 405] on button "Continuar" at bounding box center [737, 404] width 63 height 20
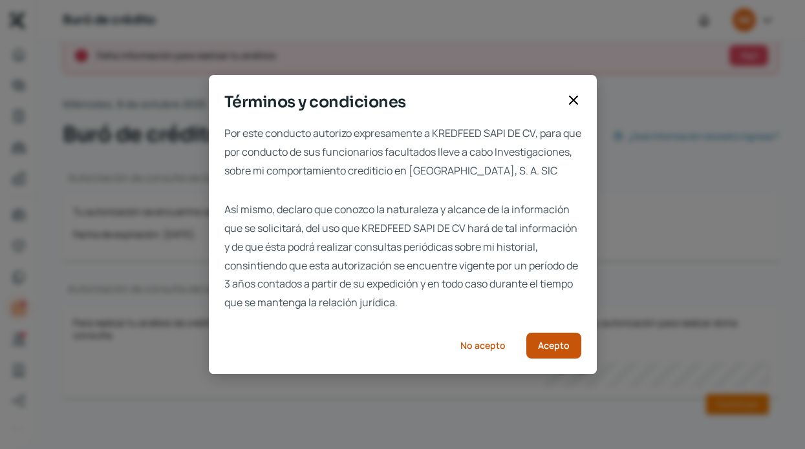
click at [550, 350] on span "Acepto" at bounding box center [554, 345] width 32 height 9
